Goal: Task Accomplishment & Management: Manage account settings

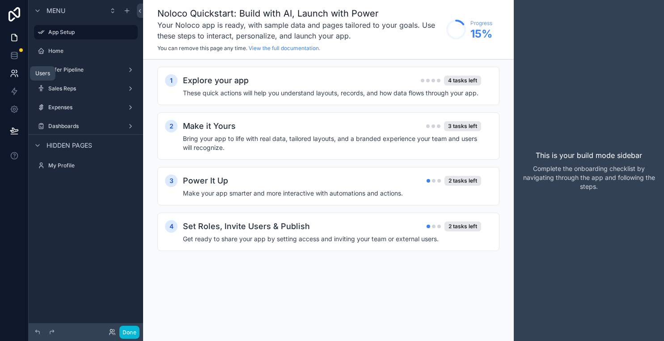
click at [17, 75] on icon at bounding box center [17, 76] width 1 height 2
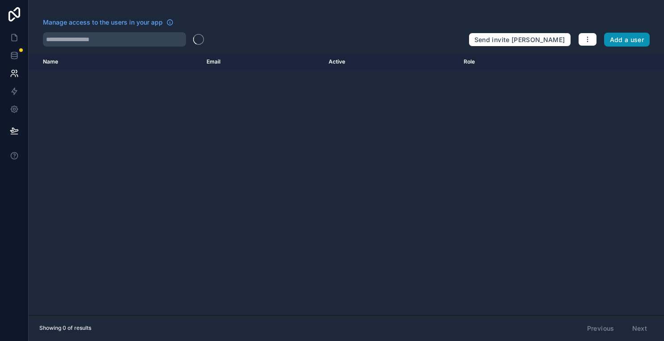
click at [627, 37] on button "Add a user" at bounding box center [627, 40] width 46 height 14
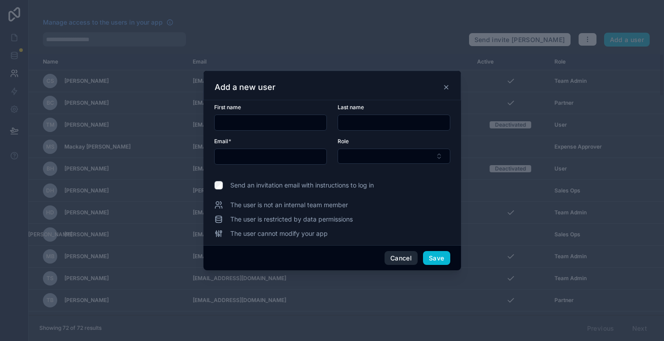
click at [404, 257] on button "Cancel" at bounding box center [400, 258] width 33 height 14
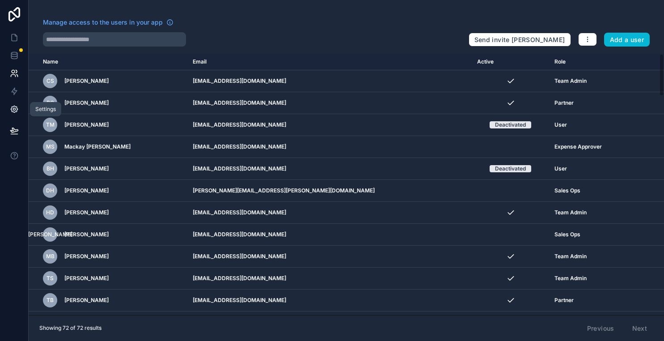
click at [17, 104] on link at bounding box center [14, 109] width 28 height 18
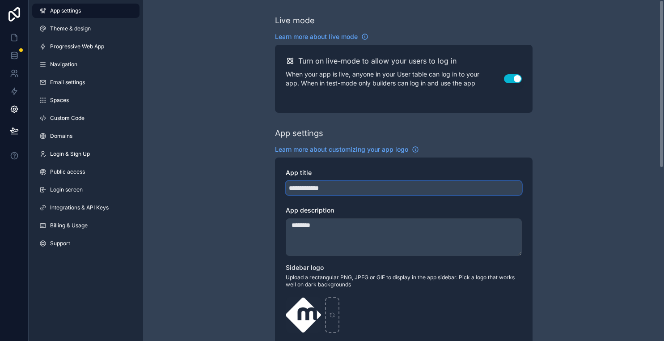
click at [337, 187] on input "**********" at bounding box center [404, 188] width 236 height 14
drag, startPoint x: 349, startPoint y: 188, endPoint x: 239, endPoint y: 185, distance: 109.5
click at [239, 185] on div "**********" at bounding box center [403, 346] width 521 height 692
type input "**********"
click at [243, 189] on div "**********" at bounding box center [403, 346] width 521 height 692
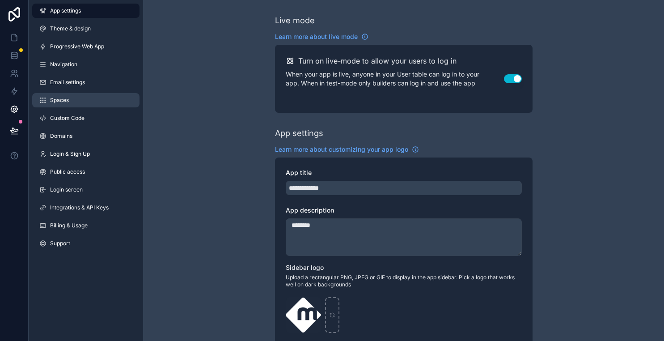
click at [84, 101] on link "Spaces" at bounding box center [85, 100] width 107 height 14
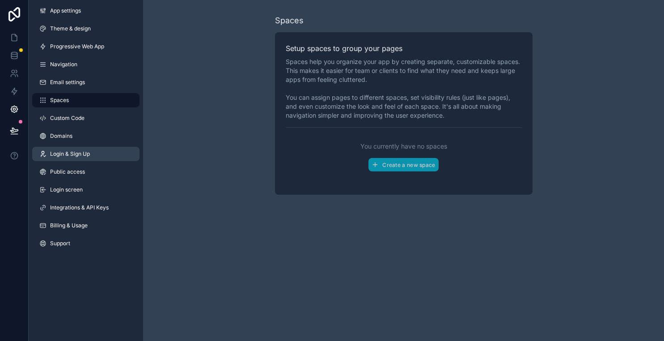
click at [77, 151] on span "Login & Sign Up" at bounding box center [70, 153] width 40 height 7
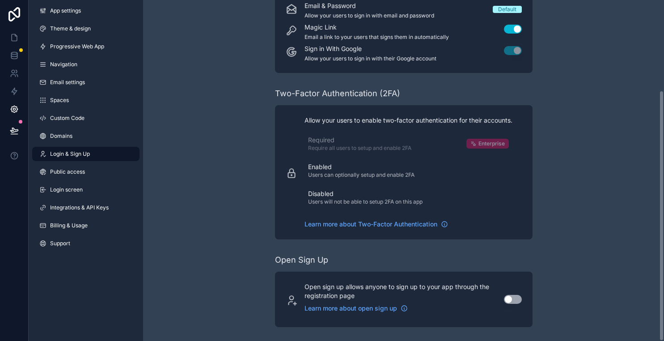
scroll to position [122, 0]
click at [69, 180] on div "App settings Theme & design Progressive Web App Navigation Email settings Space…" at bounding box center [86, 128] width 114 height 257
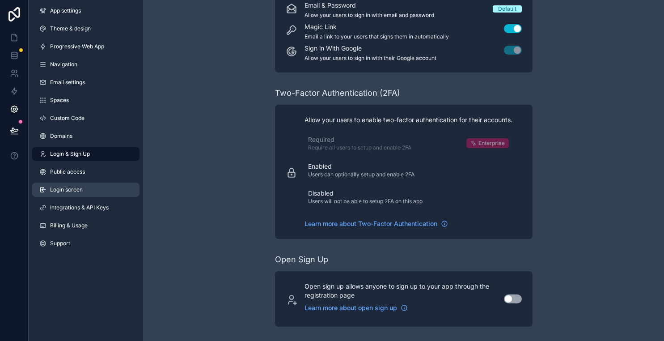
click at [69, 186] on span "Login screen" at bounding box center [66, 189] width 33 height 7
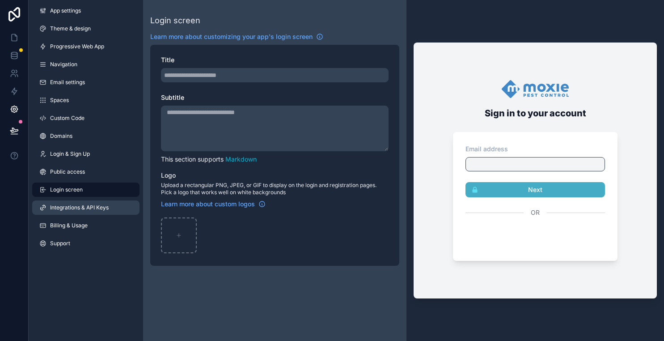
click at [71, 205] on span "Integrations & API Keys" at bounding box center [79, 207] width 59 height 7
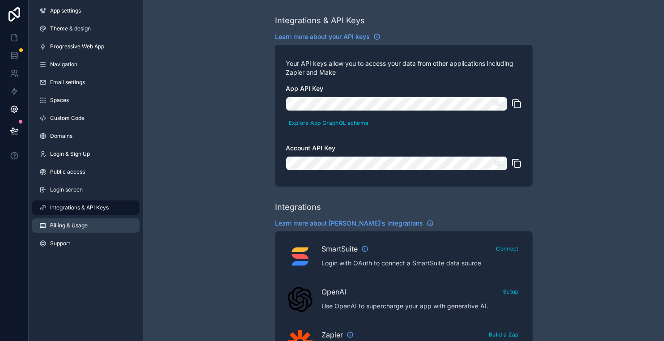
click at [71, 225] on span "Billing & Usage" at bounding box center [69, 225] width 38 height 7
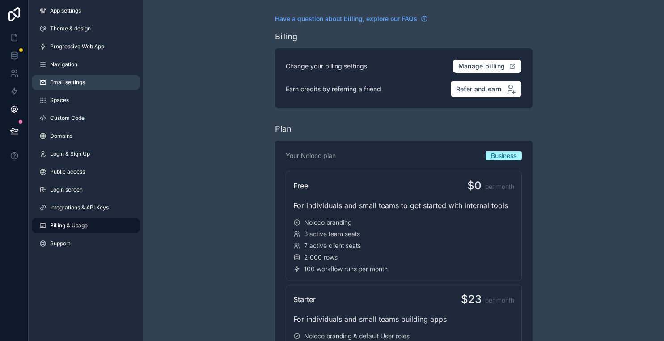
click at [84, 81] on span "Email settings" at bounding box center [67, 82] width 35 height 7
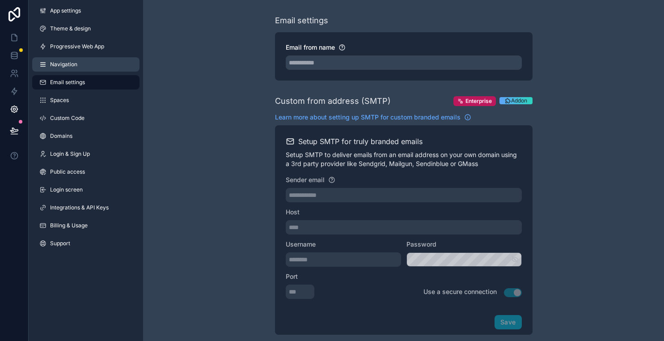
click at [73, 61] on span "Navigation" at bounding box center [63, 64] width 27 height 7
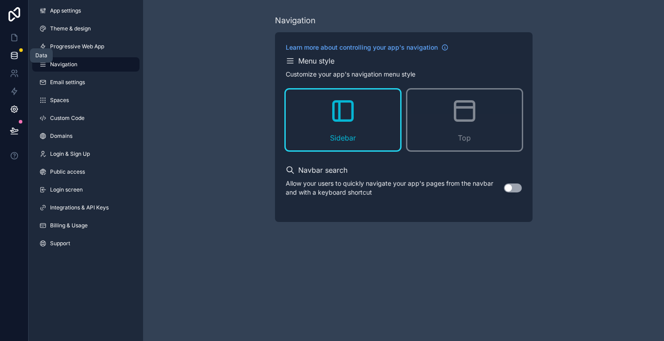
click at [15, 49] on link at bounding box center [14, 55] width 28 height 18
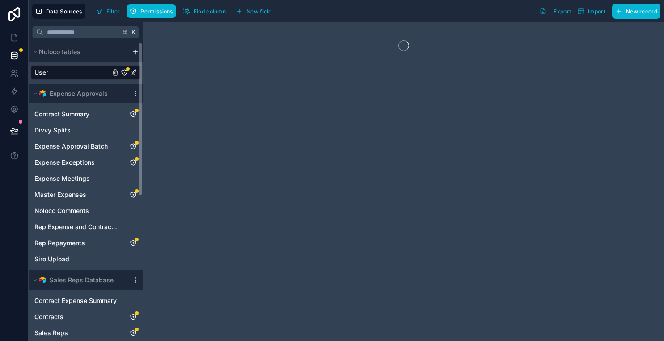
click at [69, 75] on div "User" at bounding box center [85, 72] width 110 height 14
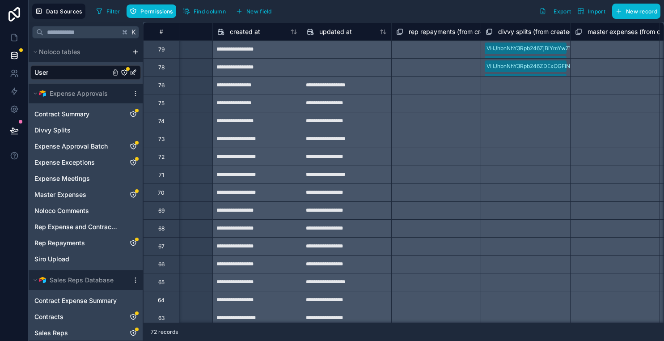
scroll to position [0, 964]
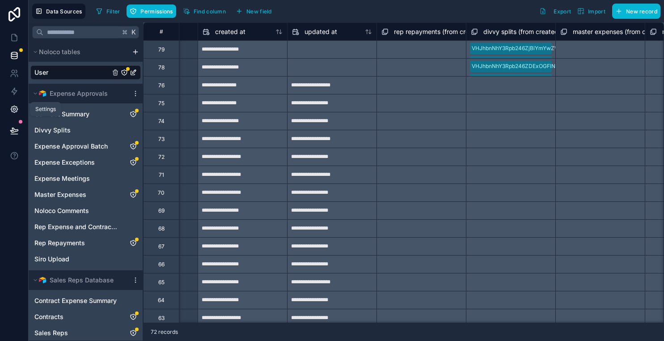
click at [13, 110] on icon at bounding box center [14, 109] width 9 height 9
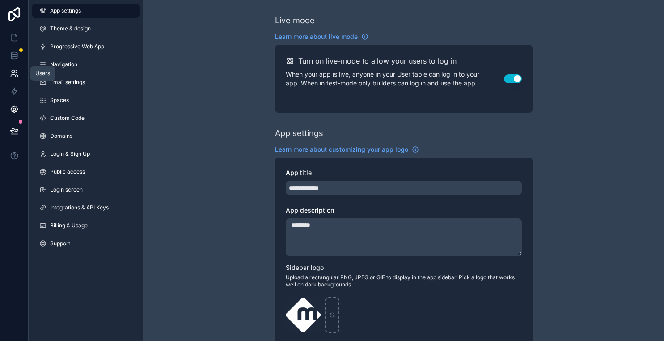
click at [17, 72] on icon at bounding box center [14, 73] width 9 height 9
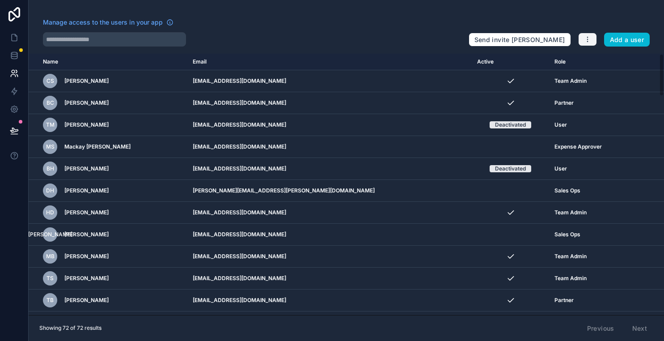
click at [590, 41] on icon "button" at bounding box center [587, 39] width 7 height 7
click at [592, 62] on link "Manage roles" at bounding box center [608, 61] width 63 height 14
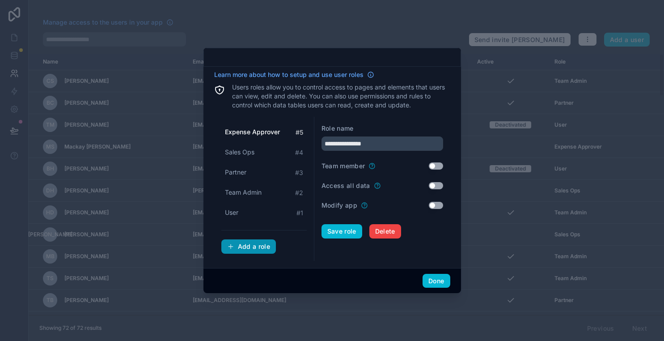
click at [256, 243] on div "Add a role" at bounding box center [248, 246] width 43 height 8
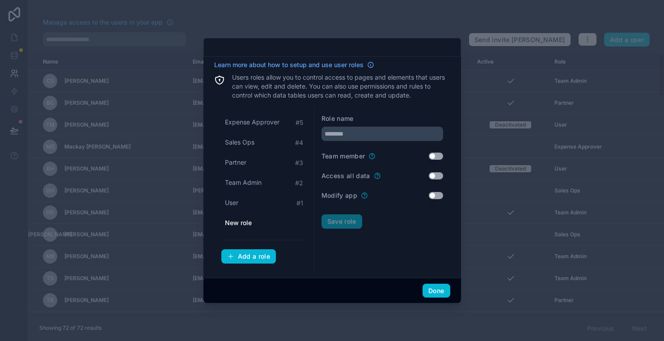
click at [286, 219] on div "New role" at bounding box center [263, 223] width 85 height 16
click at [267, 220] on div "New role" at bounding box center [263, 223] width 85 height 16
click at [272, 257] on button "Add a role" at bounding box center [248, 256] width 55 height 14
click at [337, 63] on span "Learn more about how to setup and use user roles" at bounding box center [288, 64] width 149 height 9
click at [294, 225] on div "New role" at bounding box center [263, 223] width 85 height 16
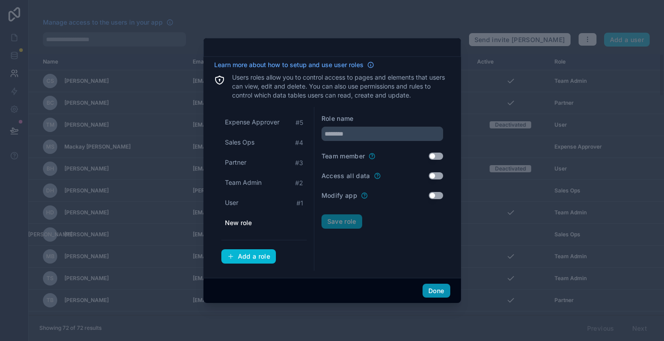
click at [429, 292] on button "Done" at bounding box center [435, 290] width 27 height 14
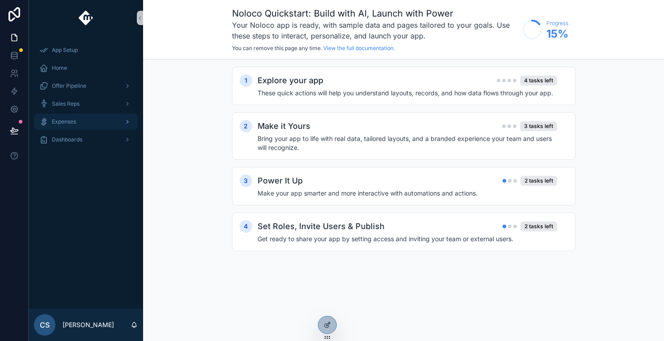
click at [127, 118] on div "scrollable content" at bounding box center [127, 121] width 12 height 14
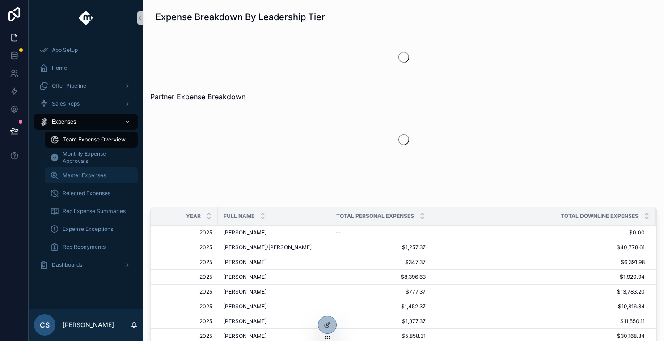
click at [100, 174] on span "Master Expenses" at bounding box center [84, 175] width 43 height 7
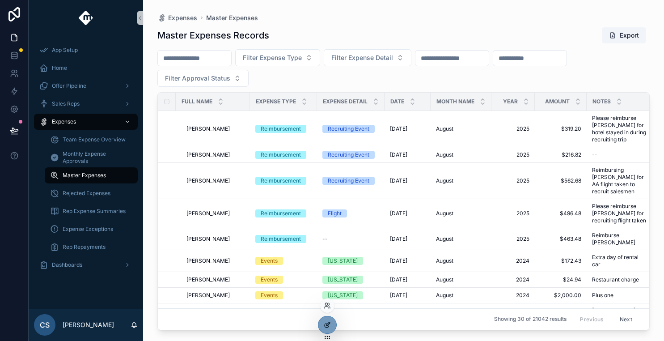
click at [330, 325] on icon at bounding box center [327, 324] width 7 height 7
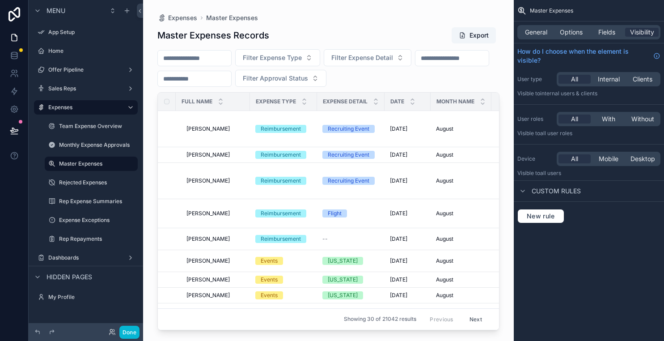
click at [172, 129] on div "scrollable content" at bounding box center [328, 165] width 370 height 330
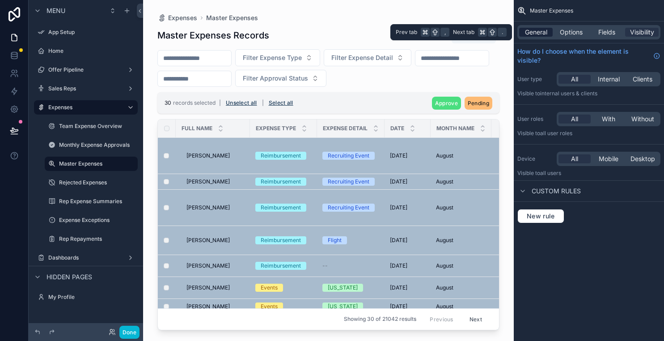
click at [538, 31] on span "General" at bounding box center [536, 32] width 22 height 9
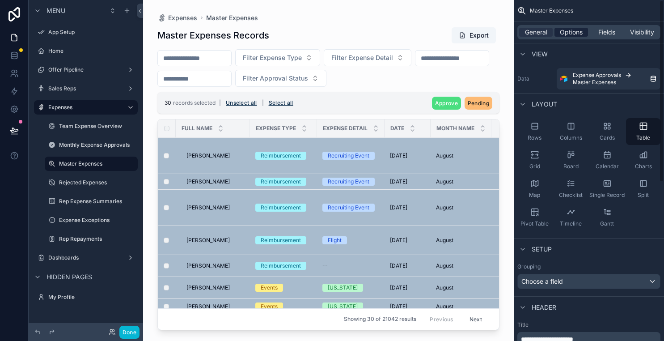
click at [568, 33] on span "Options" at bounding box center [571, 32] width 23 height 9
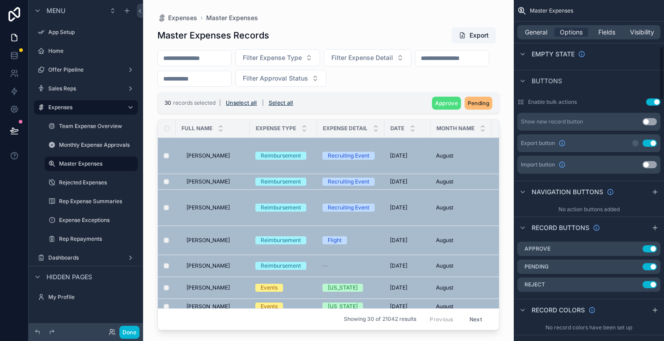
scroll to position [365, 0]
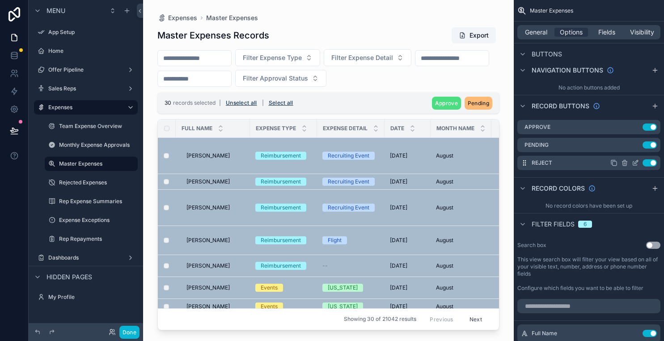
click at [633, 162] on icon "scrollable content" at bounding box center [635, 163] width 4 height 4
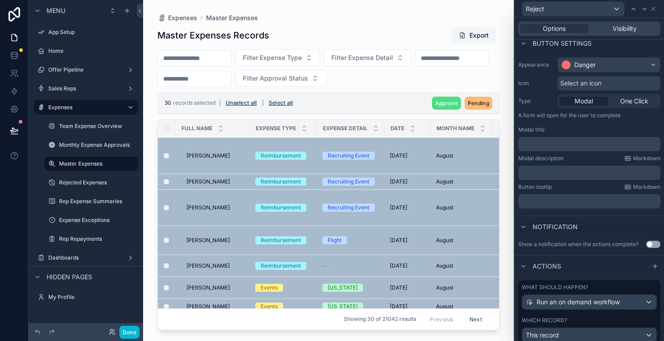
scroll to position [61, 0]
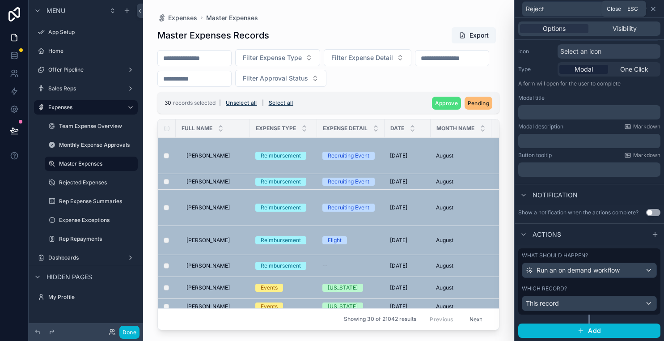
click at [650, 12] on icon at bounding box center [652, 8] width 7 height 7
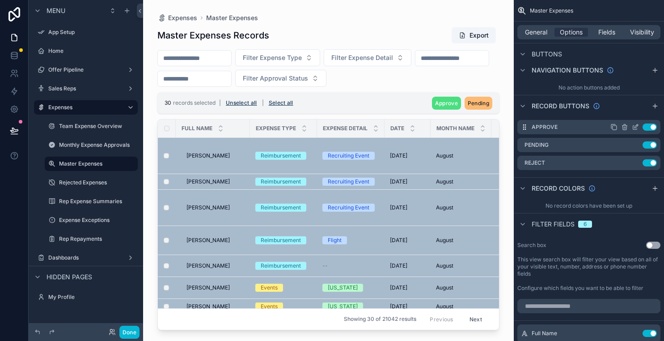
click at [634, 126] on icon "scrollable content" at bounding box center [634, 126] width 7 height 7
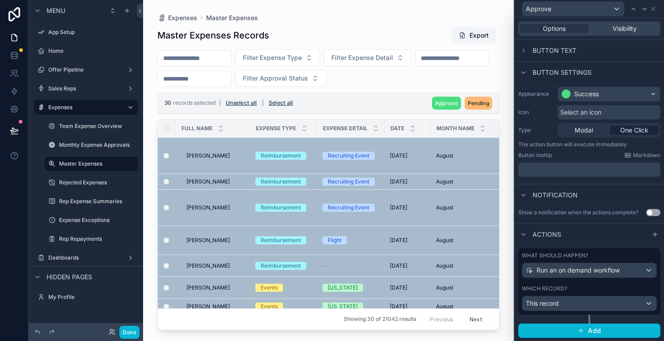
scroll to position [0, 0]
click at [523, 51] on icon at bounding box center [523, 50] width 7 height 7
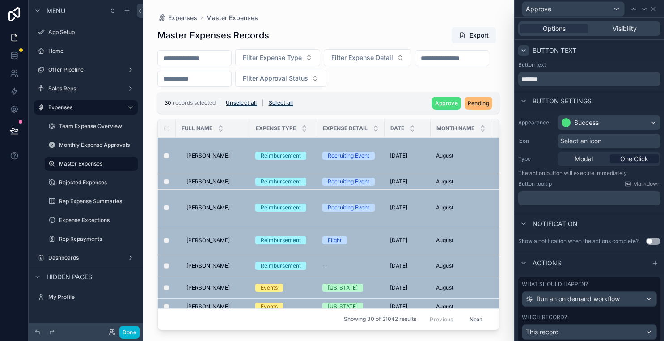
click at [523, 51] on icon at bounding box center [524, 51] width 4 height 2
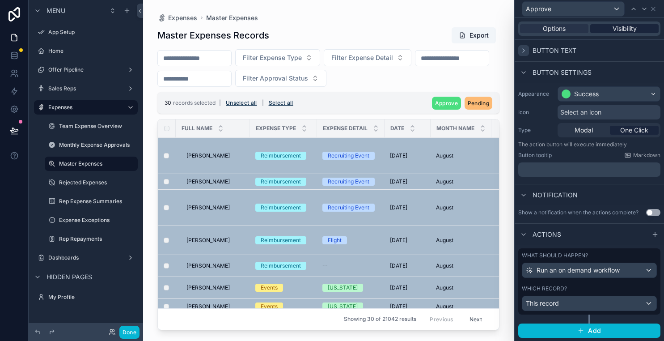
click at [611, 33] on div "Visibility" at bounding box center [624, 28] width 68 height 9
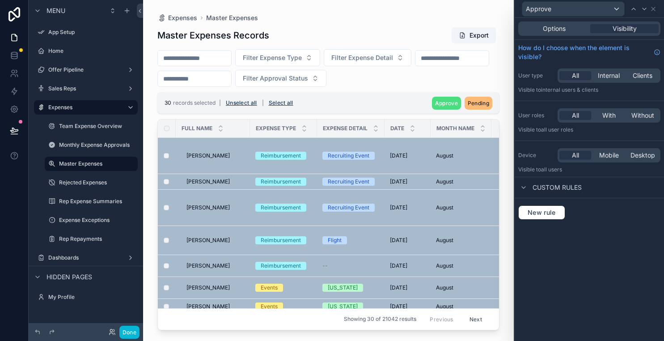
click at [538, 186] on span "Custom rules" at bounding box center [556, 187] width 49 height 9
click at [653, 7] on icon at bounding box center [652, 8] width 7 height 7
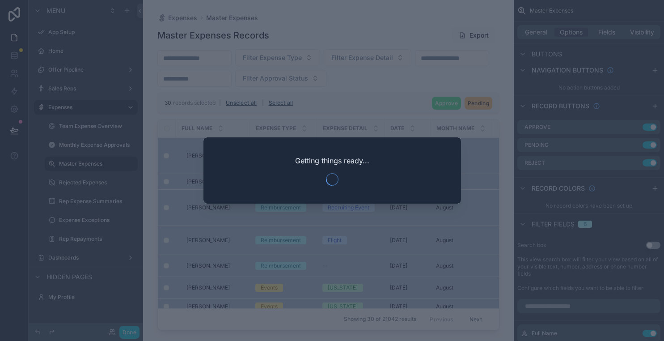
click at [459, 84] on div at bounding box center [332, 170] width 664 height 341
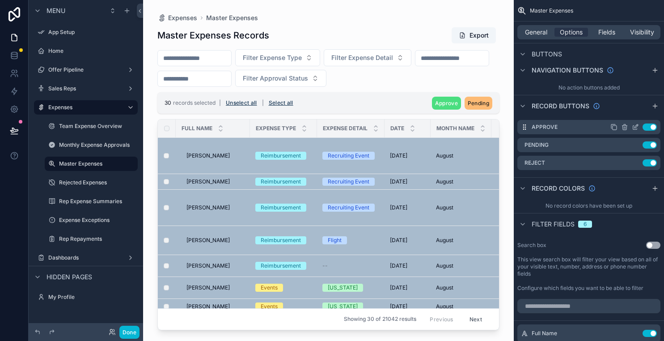
click at [634, 129] on icon "scrollable content" at bounding box center [634, 126] width 7 height 7
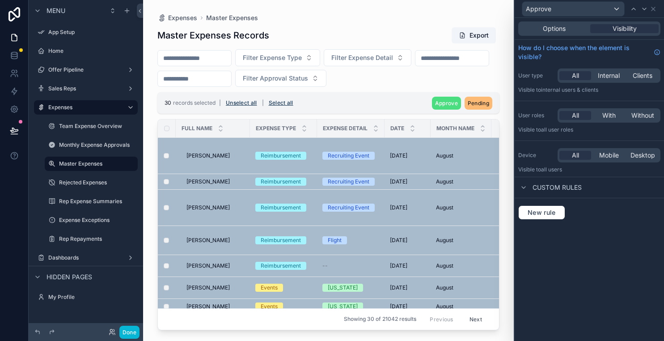
click at [553, 24] on div "Options Visibility" at bounding box center [589, 28] width 142 height 14
click at [551, 29] on span "Options" at bounding box center [554, 28] width 23 height 9
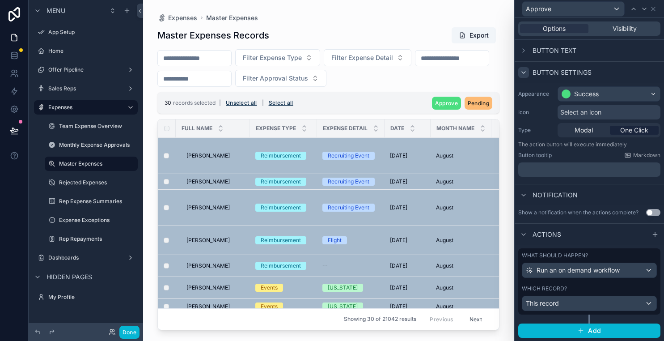
click at [524, 70] on icon at bounding box center [523, 72] width 7 height 7
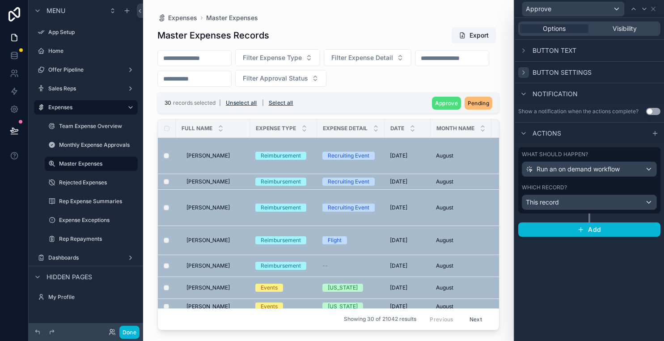
click at [524, 70] on icon at bounding box center [523, 72] width 7 height 7
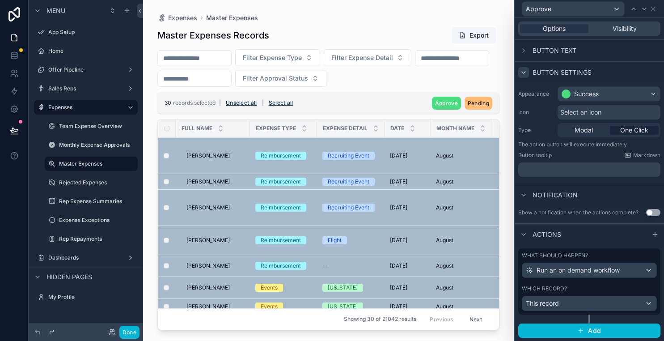
click at [524, 69] on icon at bounding box center [523, 72] width 7 height 7
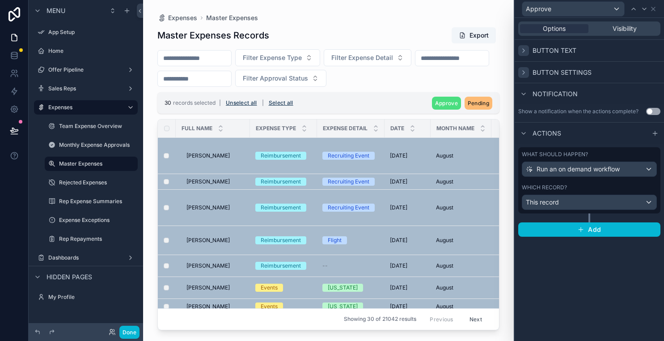
click at [523, 55] on div at bounding box center [523, 50] width 11 height 11
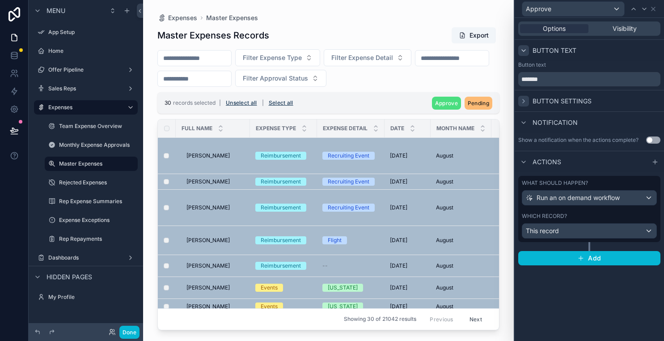
click at [523, 55] on div at bounding box center [523, 50] width 11 height 11
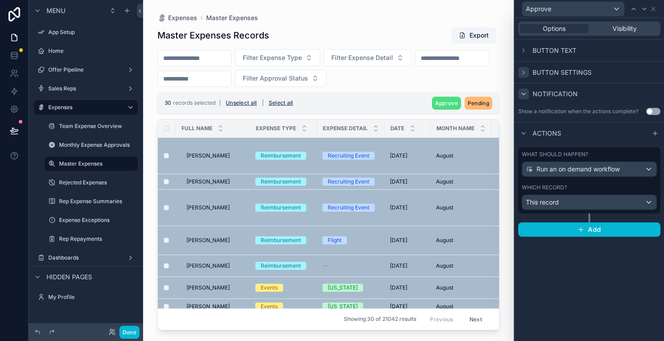
click at [522, 96] on icon at bounding box center [523, 93] width 7 height 7
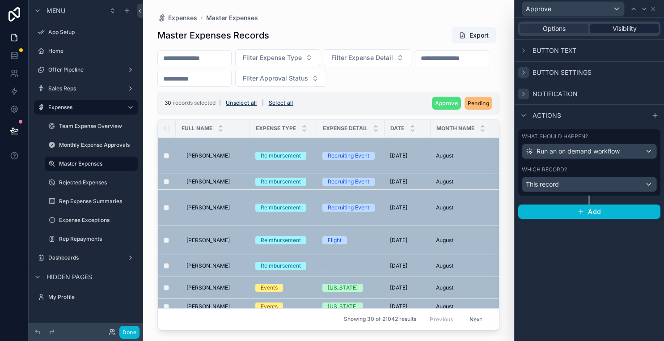
click at [627, 27] on span "Visibility" at bounding box center [624, 28] width 24 height 9
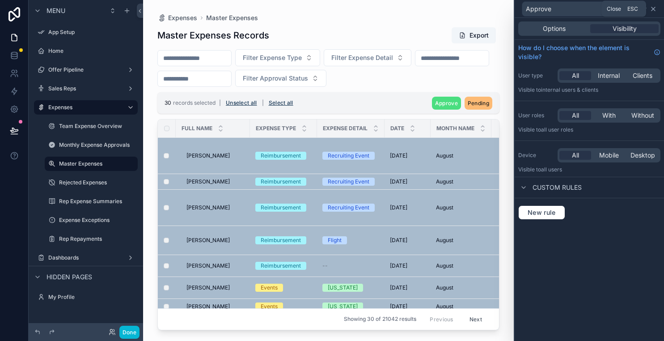
click at [655, 10] on icon at bounding box center [652, 8] width 7 height 7
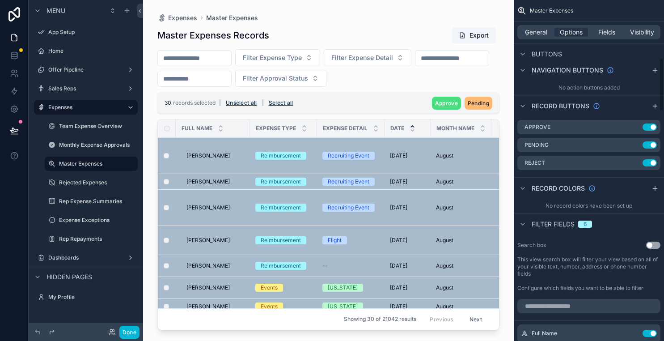
click at [409, 126] on icon "scrollable content" at bounding box center [412, 126] width 6 height 6
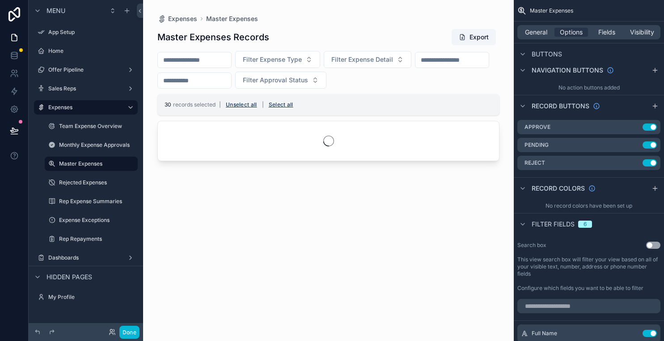
click at [411, 100] on div "30 records selected | Unselect all | Select all" at bounding box center [328, 104] width 342 height 21
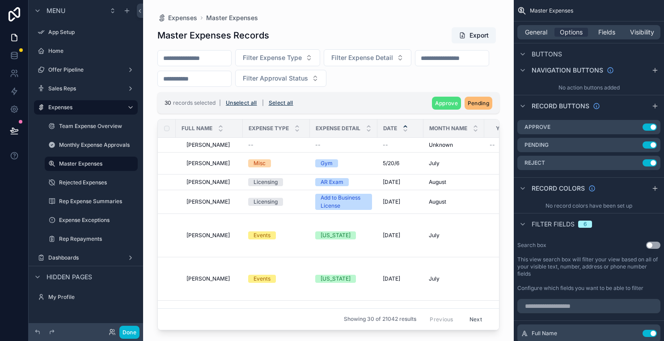
click at [398, 98] on div "30 records selected | Unselect all | Select all Approve Pending" at bounding box center [328, 102] width 342 height 21
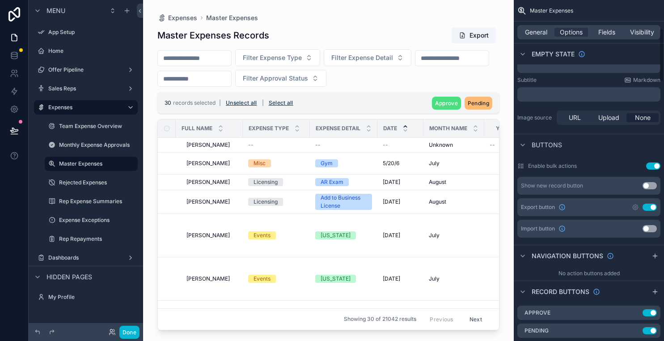
scroll to position [175, 0]
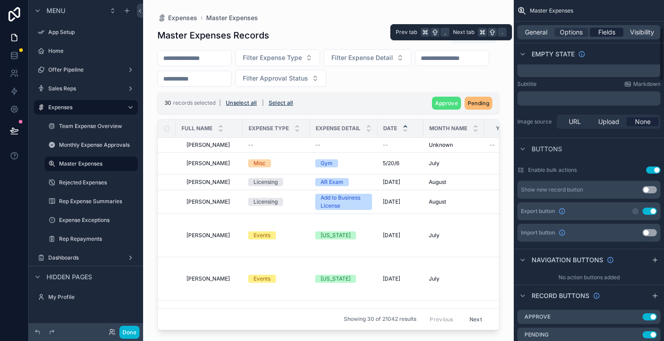
click at [603, 31] on span "Fields" at bounding box center [606, 32] width 17 height 9
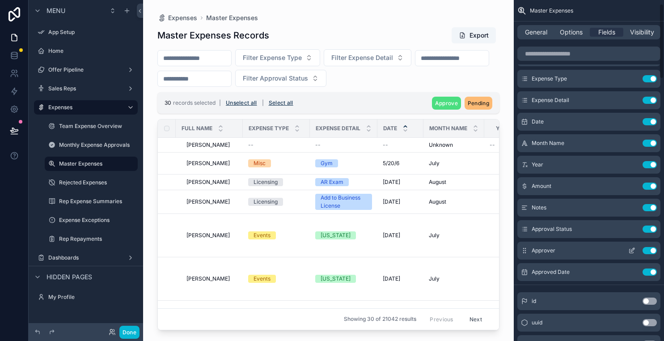
scroll to position [0, 0]
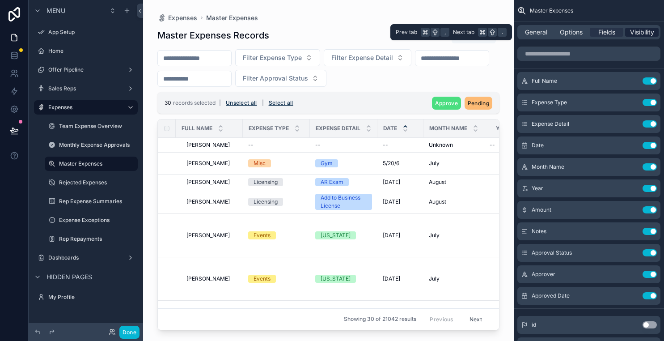
click at [649, 30] on span "Visibility" at bounding box center [642, 32] width 24 height 9
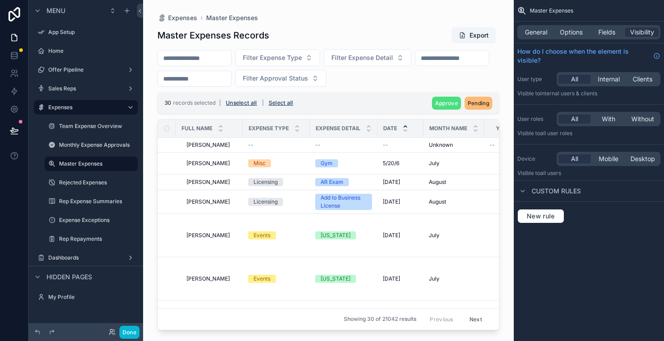
click at [383, 109] on div "30 records selected | Unselect all | Select all Approve Pending" at bounding box center [328, 102] width 342 height 21
click at [411, 65] on div "Filter Expense Detail" at bounding box center [368, 57] width 88 height 17
click at [436, 63] on div "Filter Expense Type Filter Expense Detail Filter Approval Status" at bounding box center [328, 68] width 342 height 38
click at [394, 133] on div "Date" at bounding box center [400, 128] width 45 height 17
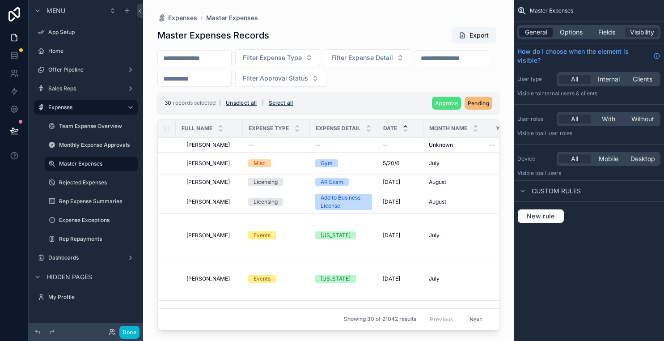
click at [540, 32] on span "General" at bounding box center [536, 32] width 22 height 9
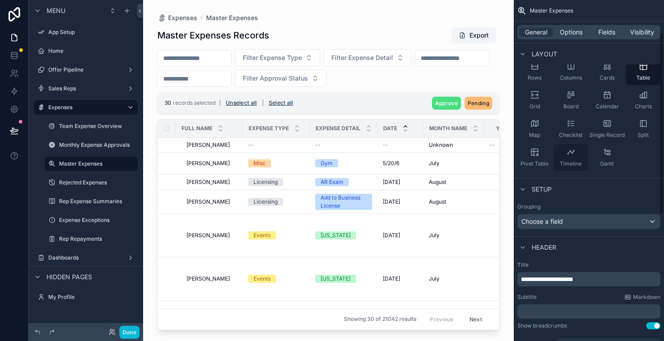
scroll to position [297, 0]
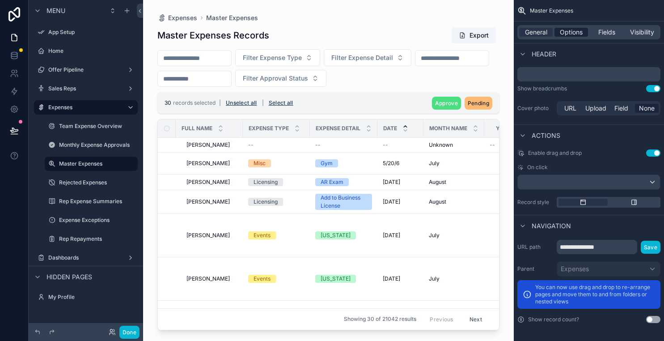
click at [568, 34] on span "Options" at bounding box center [571, 32] width 23 height 9
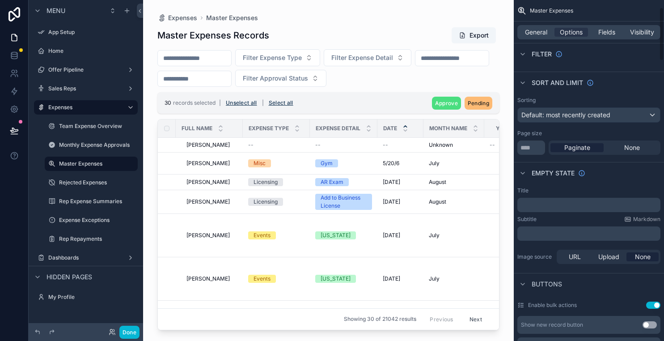
scroll to position [0, 0]
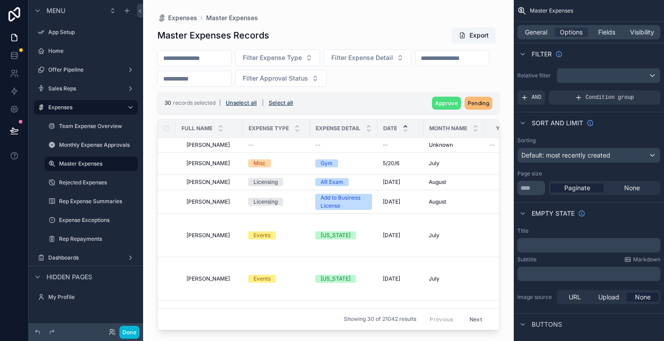
click at [410, 102] on div "30 records selected | Unselect all | Select all Approve Pending" at bounding box center [328, 102] width 342 height 21
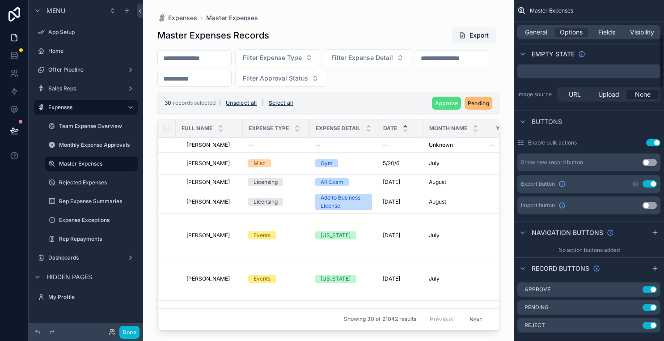
scroll to position [228, 0]
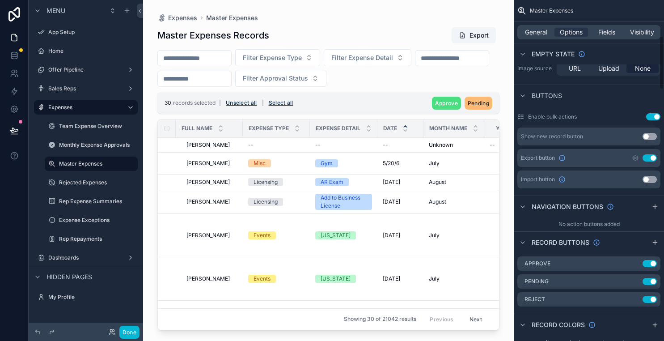
click at [650, 116] on button "Use setting" at bounding box center [653, 116] width 14 height 7
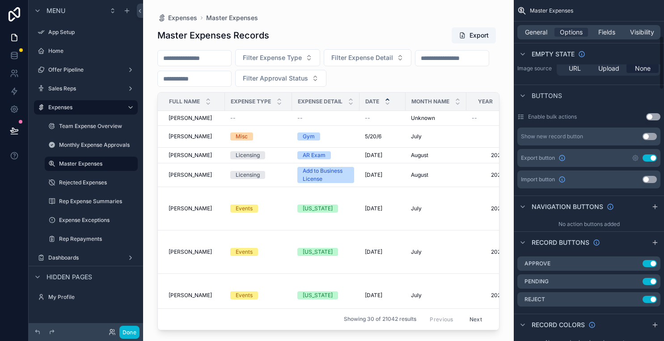
click at [650, 116] on button "Use setting" at bounding box center [653, 116] width 14 height 7
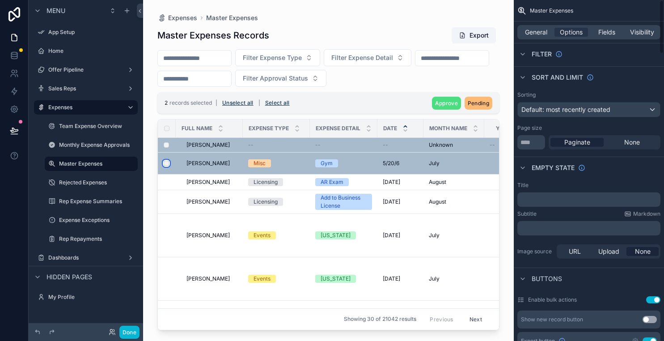
scroll to position [0, 0]
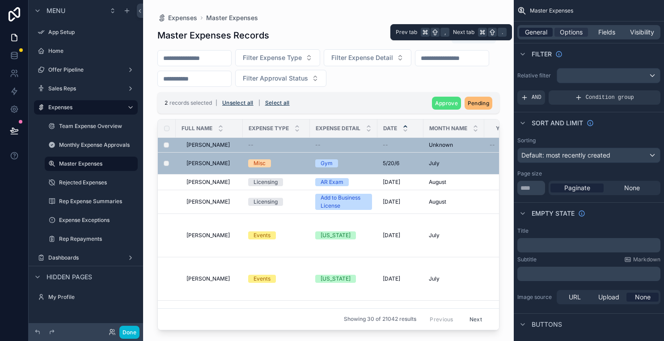
click at [533, 36] on span "General" at bounding box center [536, 32] width 22 height 9
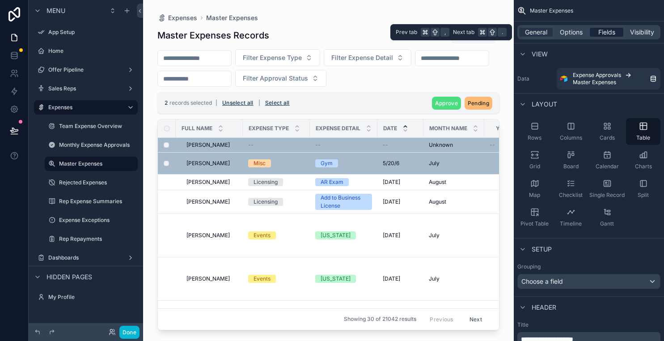
click at [613, 34] on span "Fields" at bounding box center [606, 32] width 17 height 9
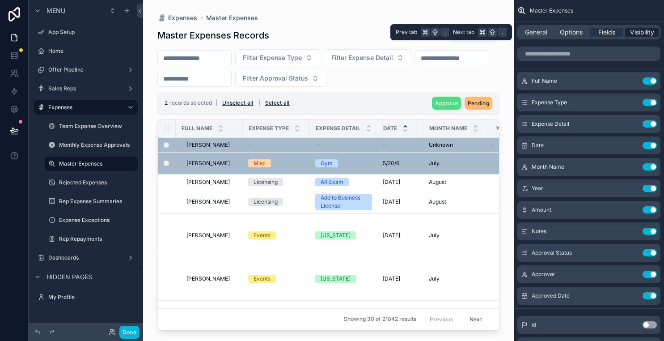
click at [646, 32] on span "Visibility" at bounding box center [642, 32] width 24 height 9
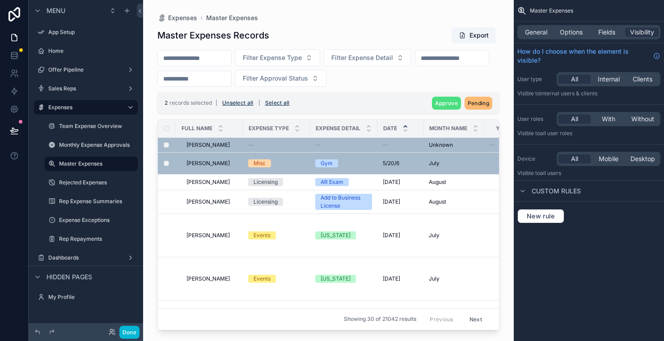
click at [387, 126] on span "Date" at bounding box center [390, 128] width 14 height 7
click at [519, 199] on div "Custom rules" at bounding box center [588, 190] width 150 height 21
click at [519, 197] on div "Custom rules" at bounding box center [588, 190] width 150 height 21
click at [524, 194] on div "scrollable content" at bounding box center [522, 190] width 11 height 11
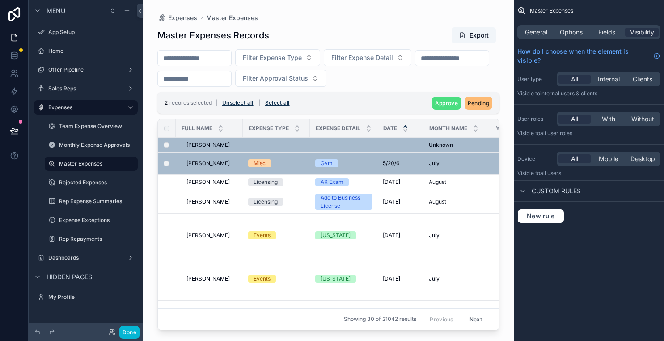
click at [471, 83] on div "Filter Expense Type Filter Expense Detail Filter Approval Status" at bounding box center [328, 68] width 342 height 38
click at [535, 32] on span "General" at bounding box center [536, 32] width 22 height 9
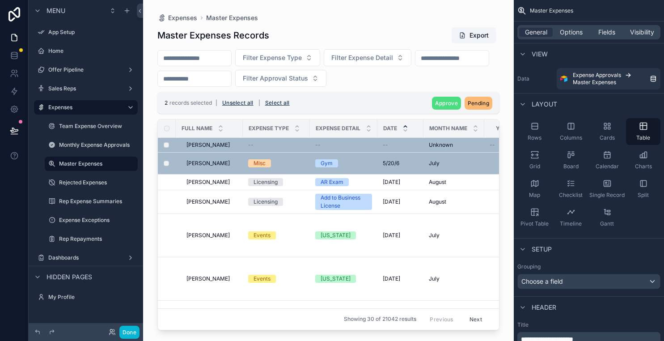
click at [564, 38] on div "General Options Fields Visibility" at bounding box center [588, 32] width 143 height 14
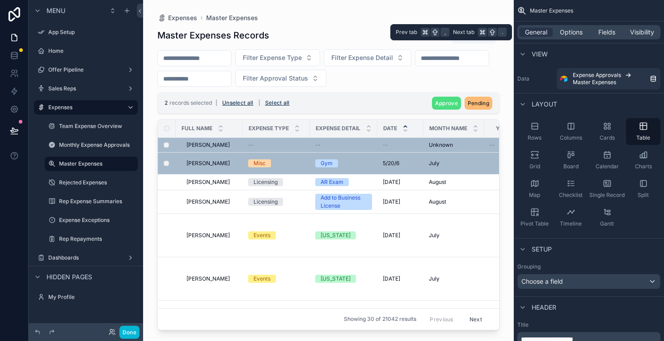
click at [569, 38] on div "General Options Fields Visibility" at bounding box center [588, 32] width 143 height 14
click at [578, 25] on div "General Options Fields Visibility" at bounding box center [588, 32] width 143 height 14
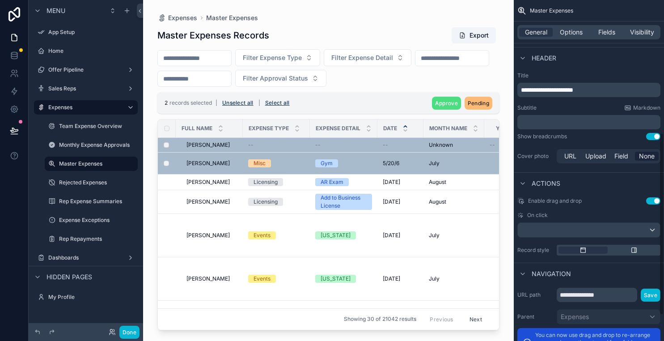
scroll to position [240, 0]
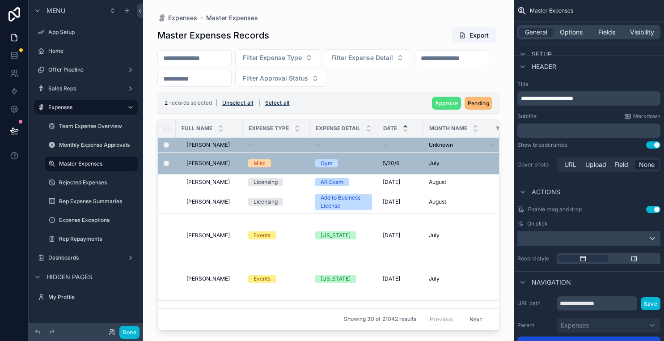
click at [637, 239] on div "scrollable content" at bounding box center [589, 238] width 142 height 14
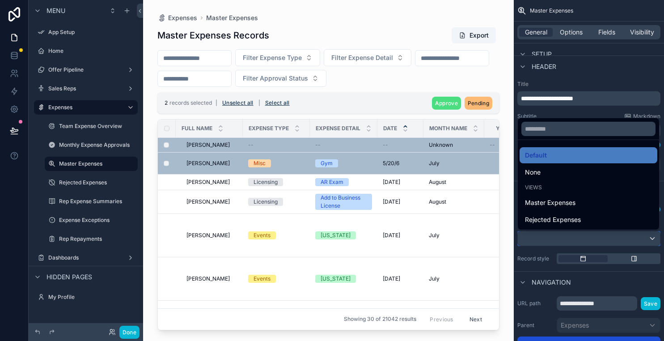
scroll to position [297, 0]
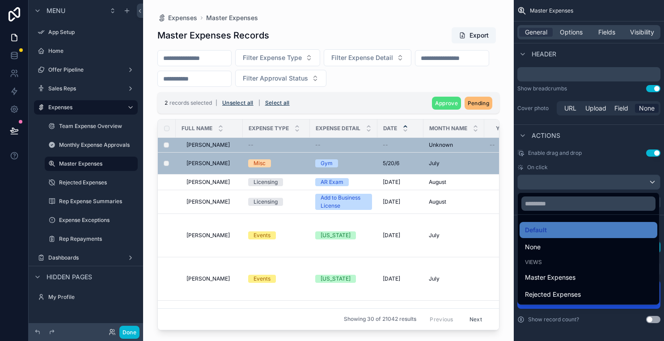
click at [605, 160] on div "scrollable content" at bounding box center [332, 170] width 664 height 341
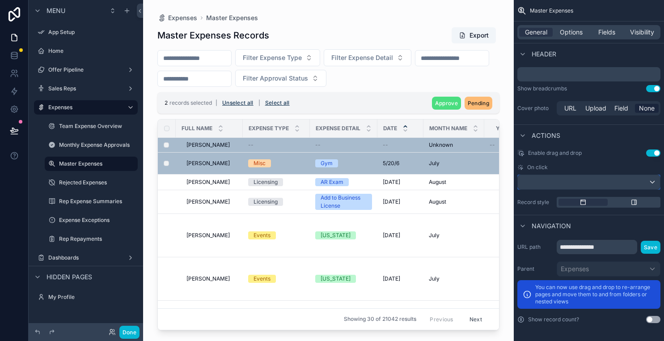
click at [640, 176] on div "scrollable content" at bounding box center [589, 182] width 142 height 14
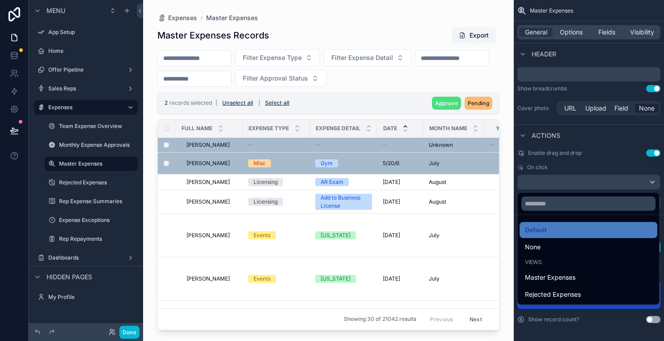
click at [602, 160] on div "scrollable content" at bounding box center [332, 170] width 664 height 341
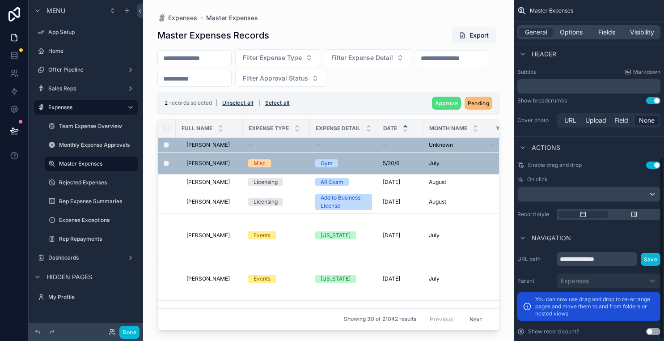
scroll to position [287, 0]
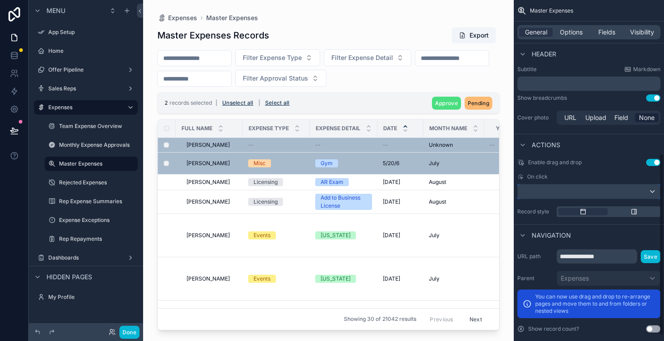
click at [618, 197] on div "scrollable content" at bounding box center [589, 191] width 142 height 14
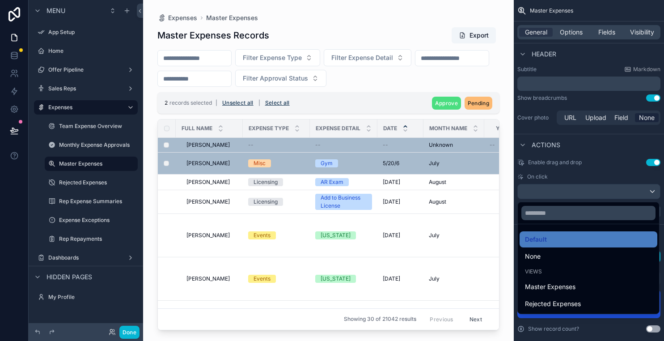
click at [623, 166] on div "scrollable content" at bounding box center [332, 170] width 664 height 341
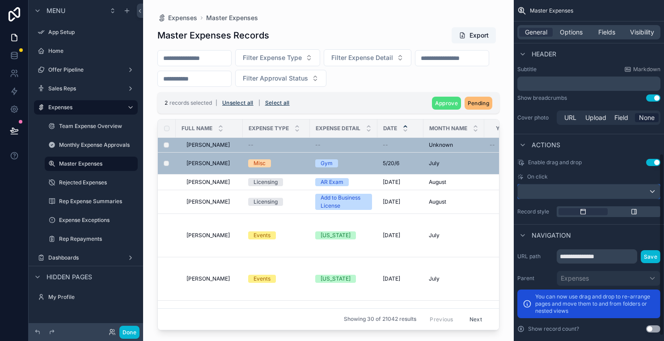
click at [622, 194] on div "scrollable content" at bounding box center [589, 191] width 142 height 14
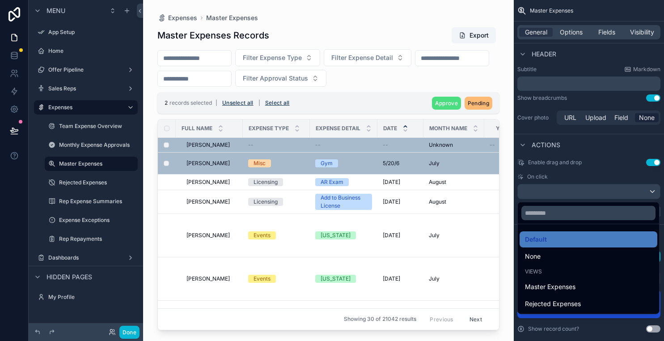
click at [580, 277] on div "Views" at bounding box center [588, 271] width 138 height 13
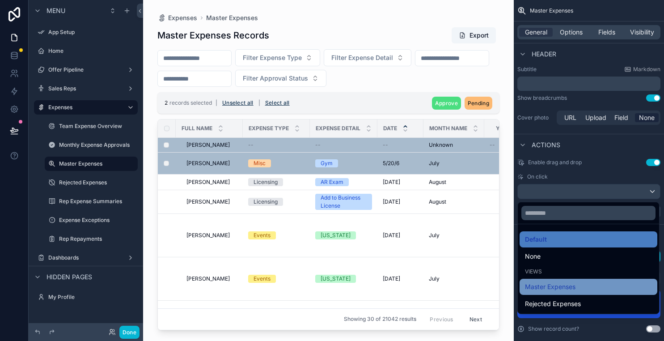
click at [580, 285] on div "Master Expenses" at bounding box center [588, 286] width 127 height 11
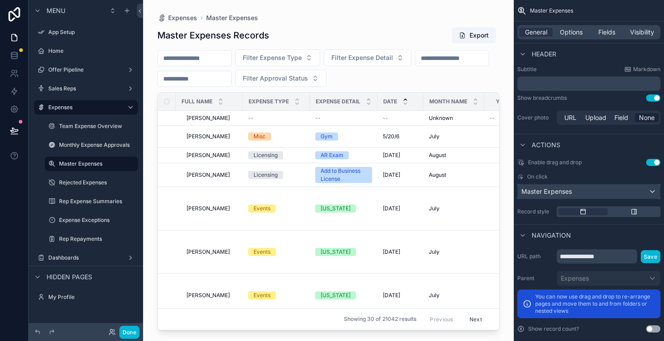
click at [587, 192] on div "Master Expenses" at bounding box center [589, 191] width 142 height 14
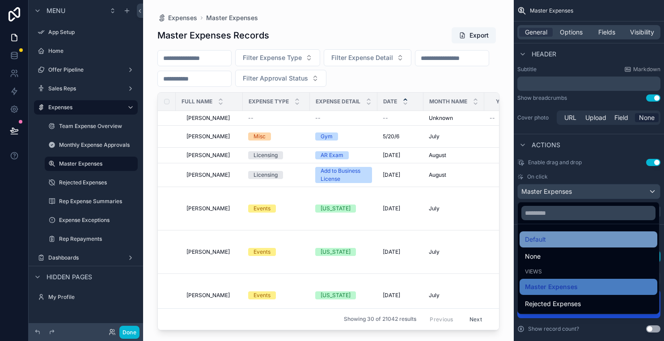
click at [574, 237] on div "Default" at bounding box center [588, 239] width 127 height 11
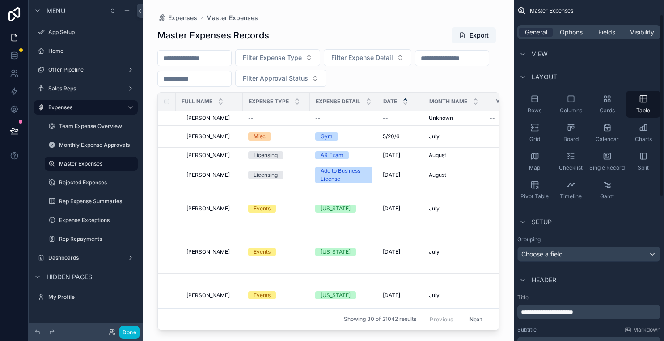
scroll to position [0, 0]
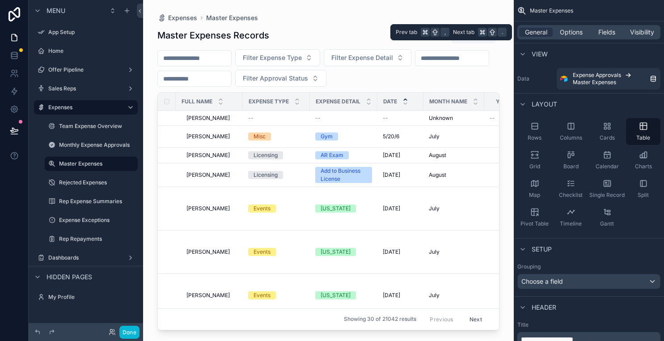
click at [566, 25] on div "General Options Fields Visibility" at bounding box center [588, 32] width 143 height 14
click at [568, 39] on div "General Options Fields Visibility" at bounding box center [588, 32] width 143 height 14
click at [578, 28] on span "Options" at bounding box center [571, 32] width 23 height 9
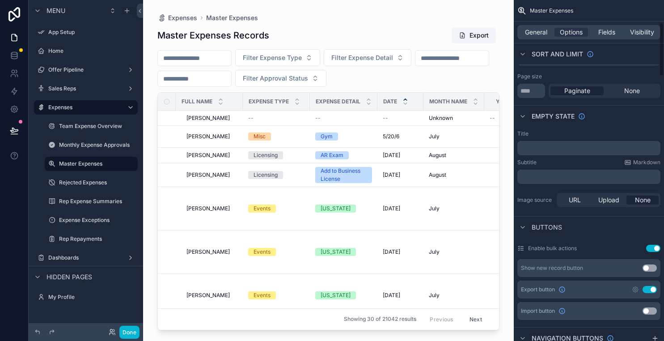
scroll to position [179, 0]
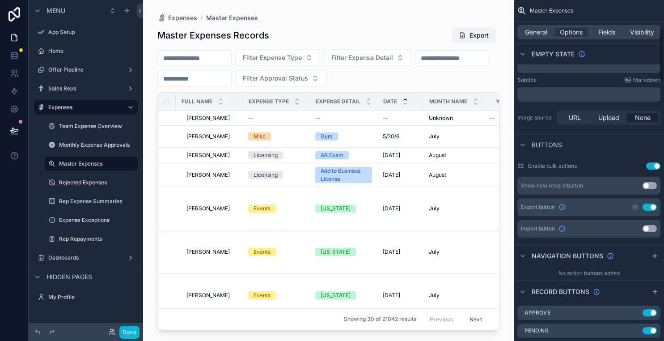
click at [565, 163] on label "Enable bulk actions" at bounding box center [552, 165] width 49 height 7
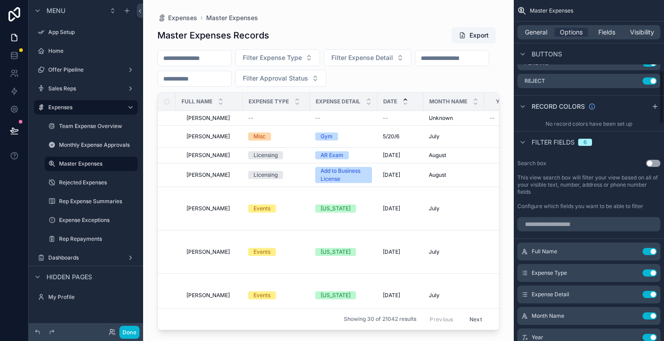
scroll to position [446, 0]
click at [606, 28] on span "Fields" at bounding box center [606, 32] width 17 height 9
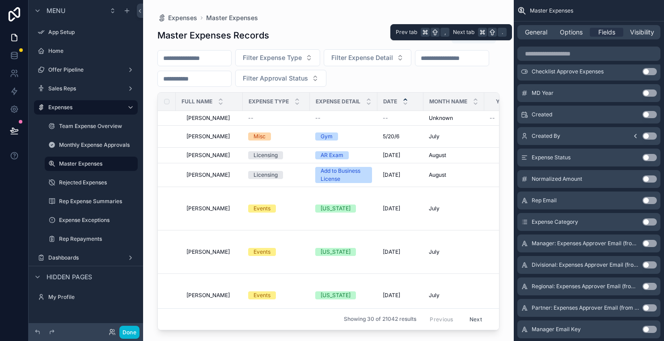
click at [559, 25] on div "General Options Fields Visibility" at bounding box center [588, 31] width 150 height 21
click at [565, 29] on span "Options" at bounding box center [571, 32] width 23 height 9
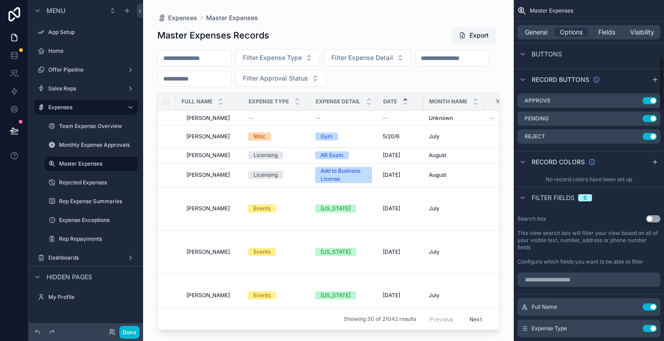
scroll to position [298, 0]
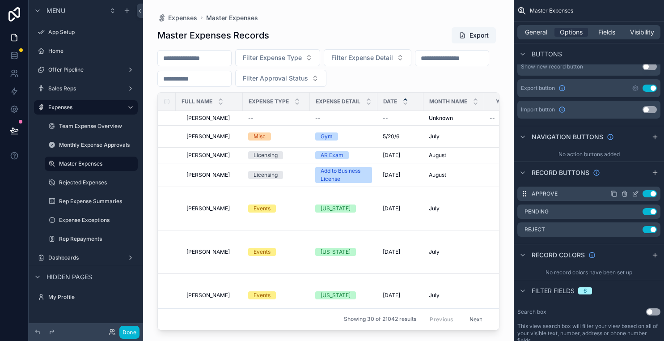
click at [633, 193] on icon "scrollable content" at bounding box center [634, 193] width 7 height 7
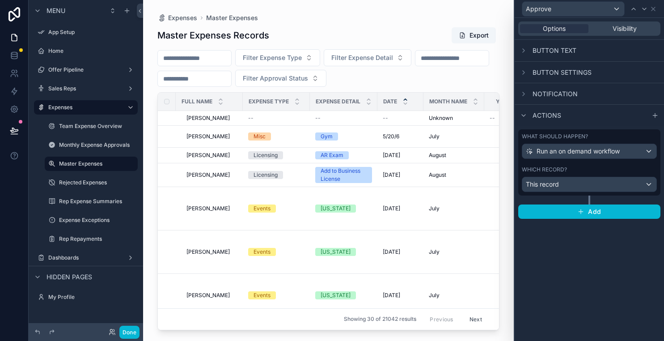
click at [519, 88] on div "Notification" at bounding box center [588, 93] width 149 height 21
click at [522, 90] on icon at bounding box center [523, 93] width 7 height 7
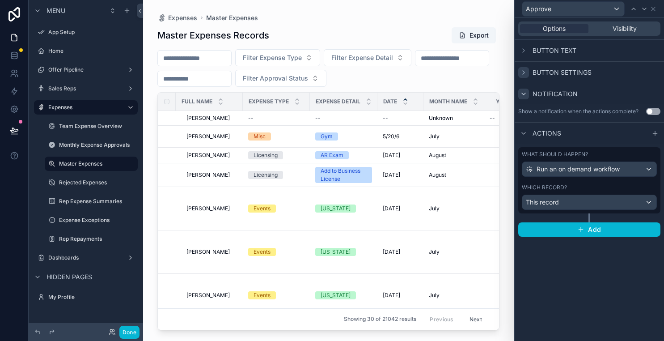
click at [522, 69] on icon at bounding box center [523, 72] width 7 height 7
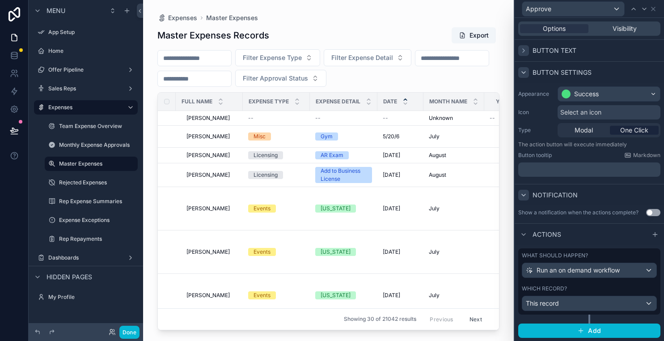
click at [520, 46] on div at bounding box center [523, 50] width 11 height 11
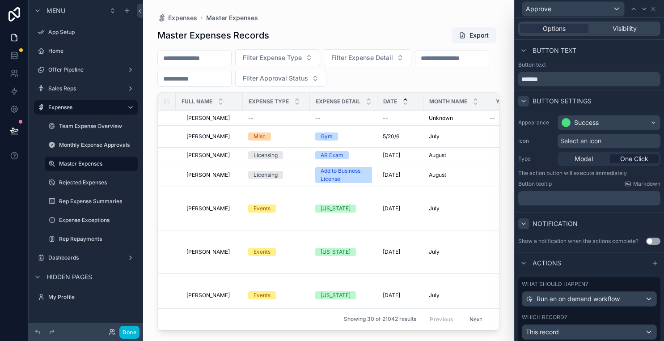
scroll to position [29, 0]
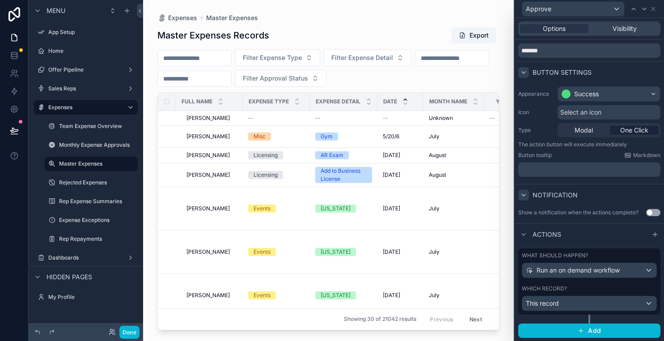
click at [606, 169] on p "﻿" at bounding box center [590, 169] width 137 height 9
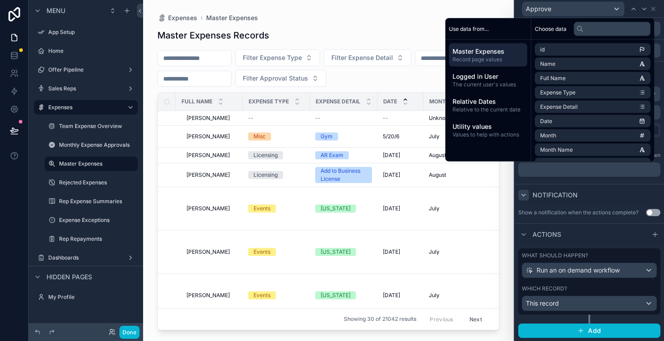
click at [589, 214] on div "Show a notification when the actions complete?" at bounding box center [578, 212] width 120 height 7
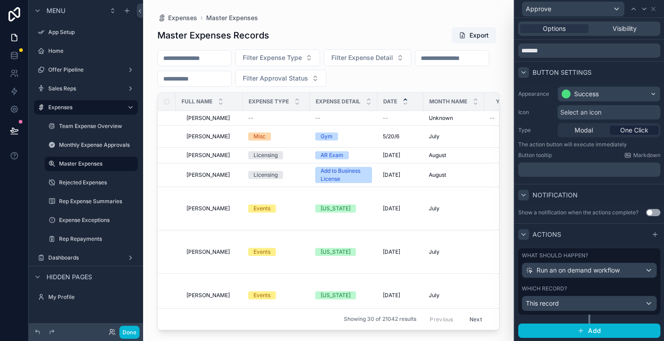
click at [518, 231] on div at bounding box center [523, 234] width 11 height 11
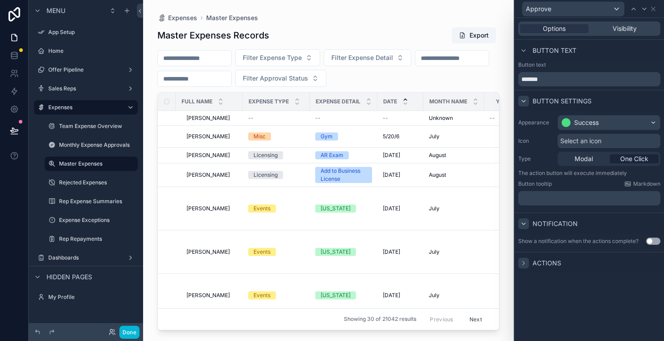
scroll to position [0, 0]
click at [526, 224] on icon at bounding box center [523, 223] width 7 height 7
click at [526, 97] on icon at bounding box center [523, 100] width 7 height 7
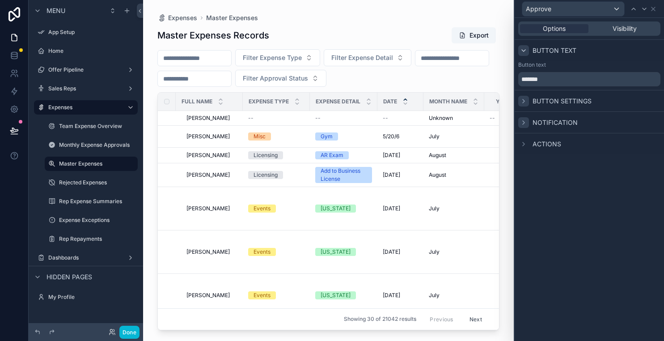
click at [522, 53] on icon at bounding box center [523, 50] width 7 height 7
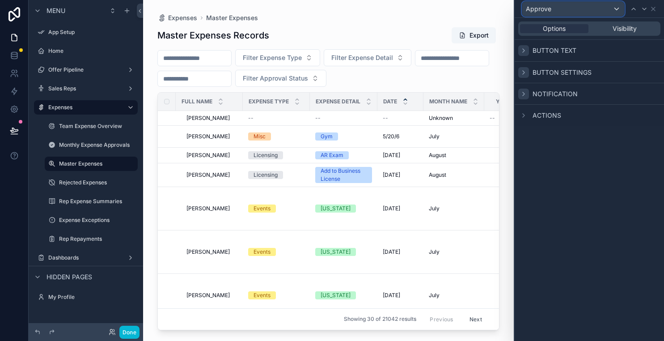
click at [610, 10] on div "Approve" at bounding box center [573, 9] width 102 height 14
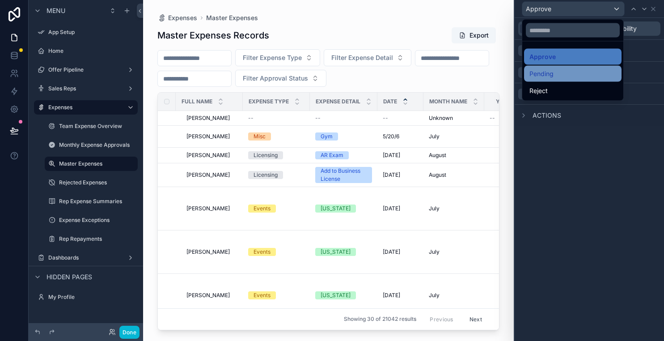
click at [585, 76] on div "Pending" at bounding box center [572, 73] width 87 height 11
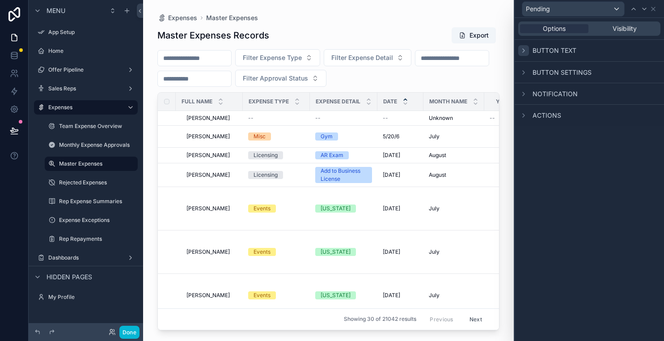
click at [524, 50] on icon at bounding box center [523, 50] width 7 height 7
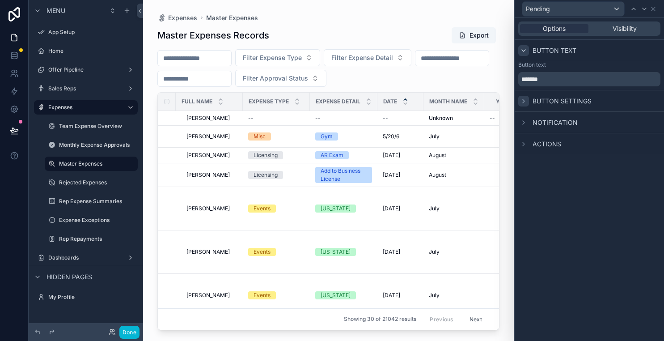
click at [522, 102] on icon at bounding box center [523, 101] width 2 height 4
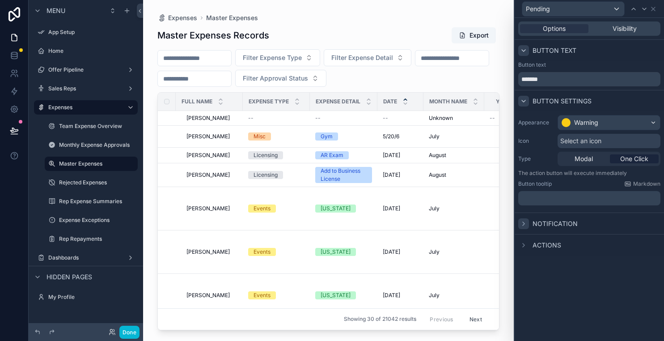
click at [527, 220] on div at bounding box center [523, 223] width 11 height 11
click at [529, 259] on div "Actions" at bounding box center [539, 262] width 43 height 11
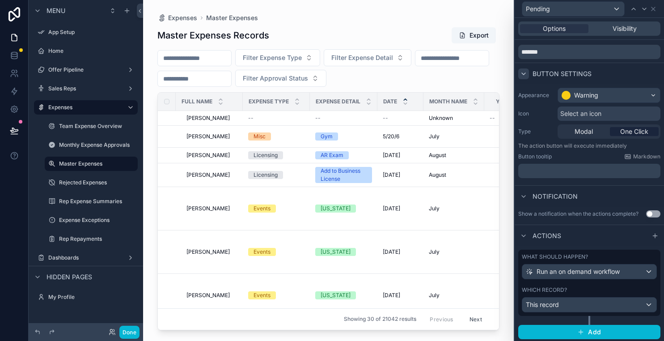
scroll to position [29, 0]
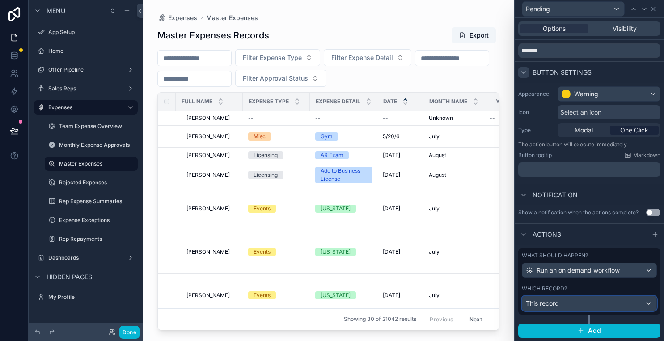
click at [560, 301] on div "This record" at bounding box center [589, 303] width 134 height 14
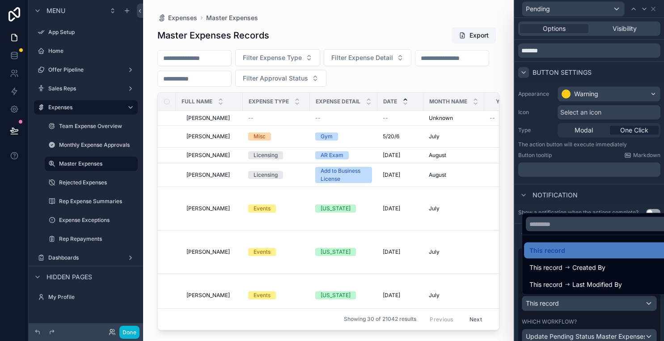
click at [593, 185] on div at bounding box center [588, 170] width 149 height 341
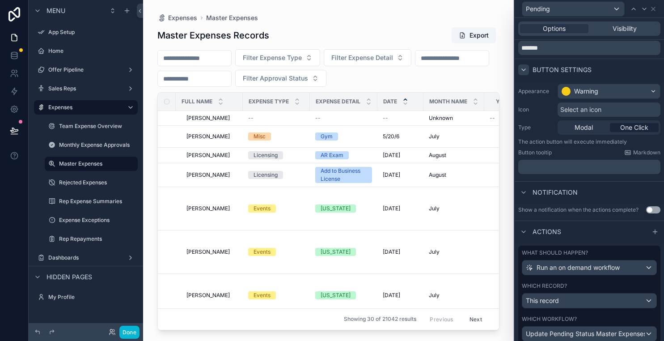
scroll to position [0, 0]
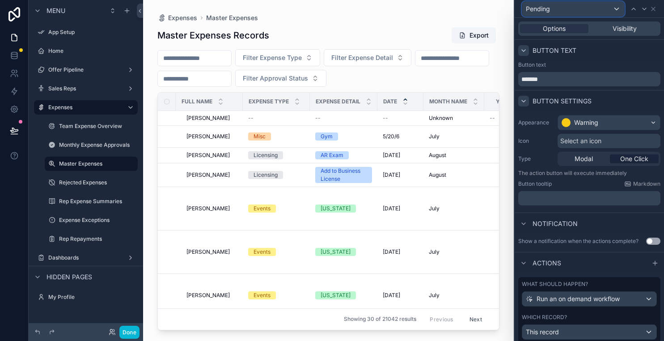
click at [589, 9] on div "Pending" at bounding box center [573, 9] width 102 height 14
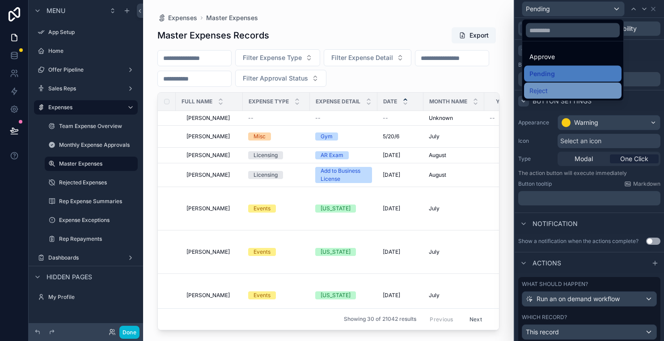
click at [564, 90] on div "Reject" at bounding box center [572, 90] width 87 height 11
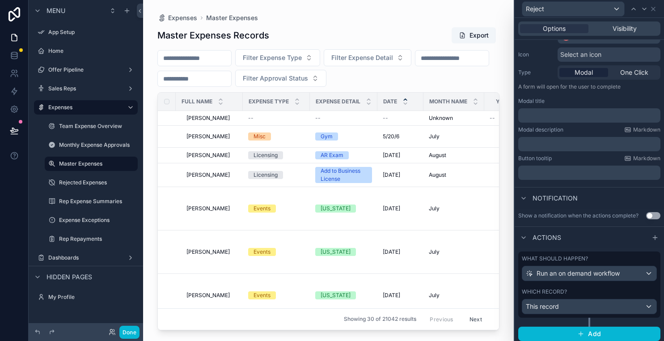
scroll to position [89, 0]
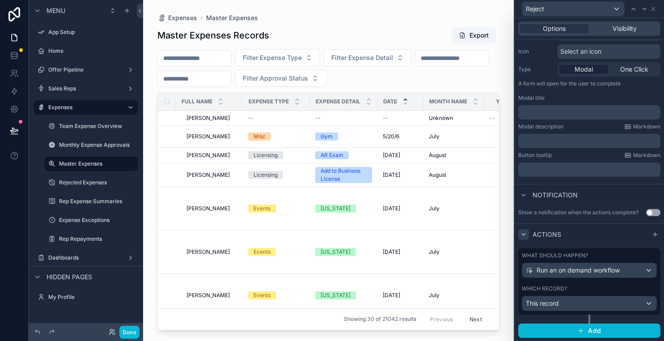
click at [524, 233] on icon at bounding box center [523, 234] width 7 height 7
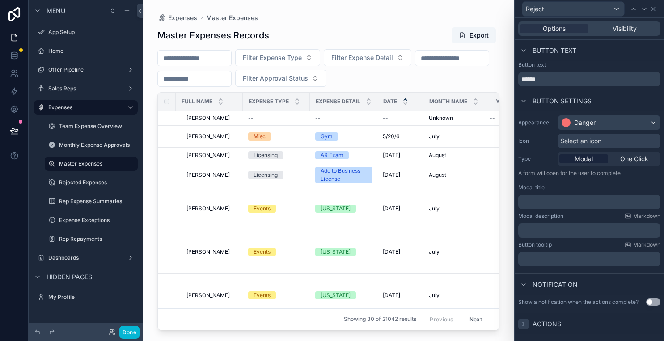
scroll to position [0, 0]
click at [631, 34] on div "Options Visibility" at bounding box center [589, 28] width 142 height 14
click at [624, 30] on span "Visibility" at bounding box center [624, 28] width 24 height 9
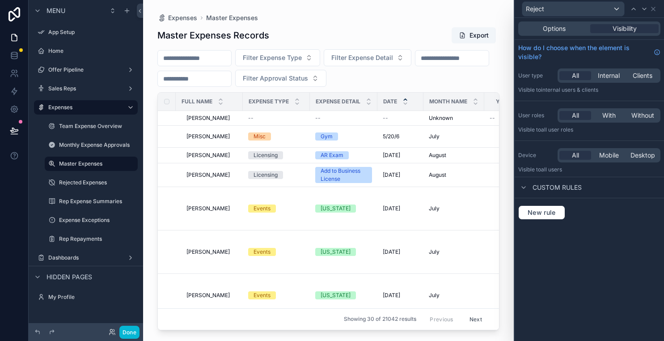
click at [535, 184] on span "Custom rules" at bounding box center [556, 187] width 49 height 9
click at [610, 13] on div "Reject" at bounding box center [573, 9] width 102 height 14
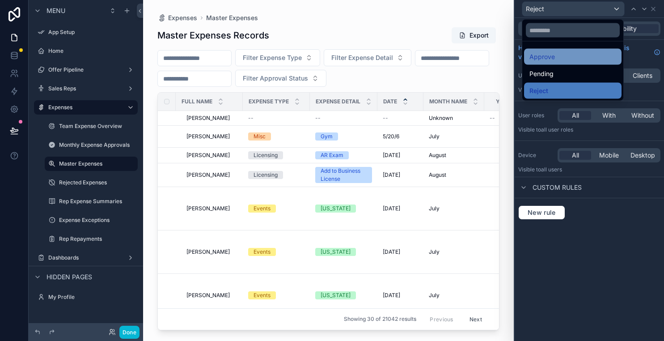
click at [577, 56] on div "Approve" at bounding box center [572, 56] width 87 height 11
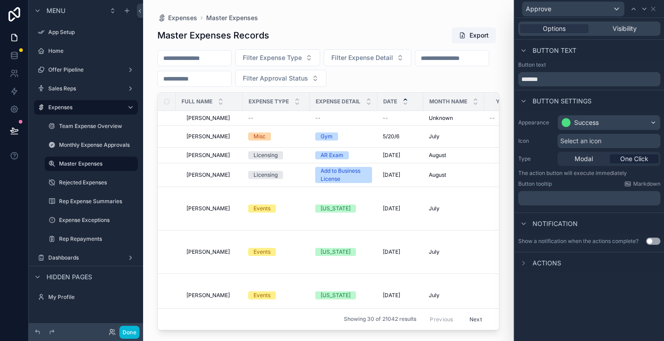
click at [626, 34] on div "Options Visibility" at bounding box center [589, 28] width 142 height 14
click at [624, 29] on span "Visibility" at bounding box center [624, 28] width 24 height 9
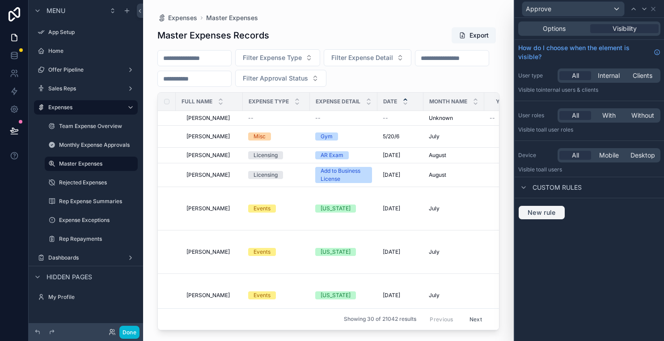
click at [556, 212] on span "New rule" at bounding box center [541, 212] width 35 height 8
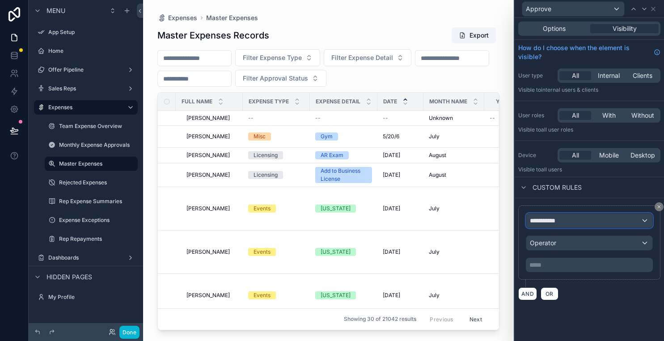
click at [568, 221] on div "**********" at bounding box center [589, 220] width 126 height 14
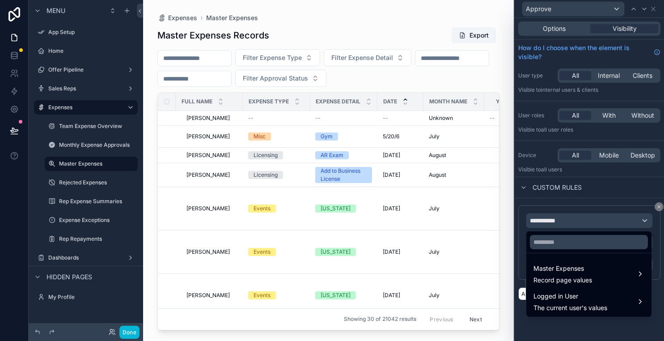
click at [657, 206] on div at bounding box center [588, 170] width 149 height 341
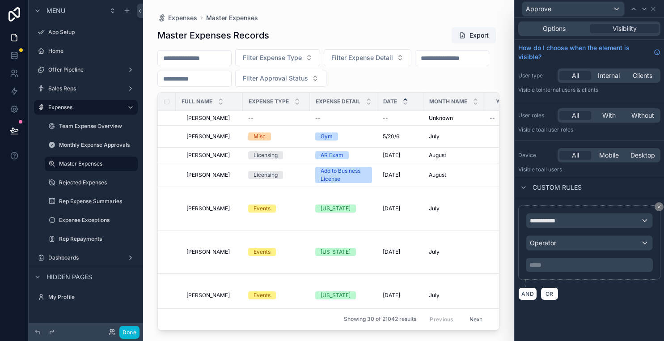
click at [657, 206] on icon at bounding box center [658, 206] width 5 height 5
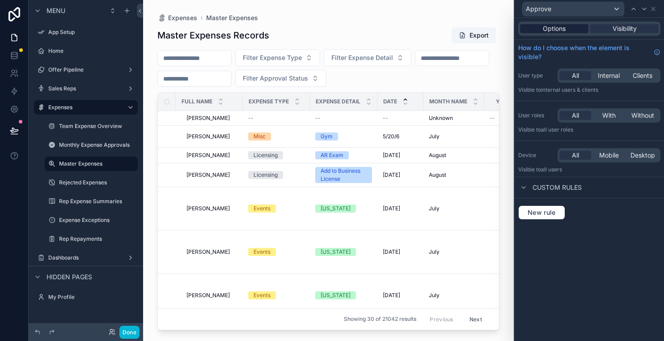
click at [554, 29] on span "Options" at bounding box center [554, 28] width 23 height 9
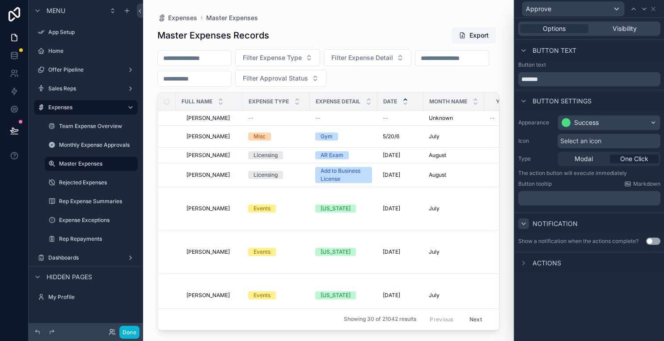
click at [524, 218] on div at bounding box center [523, 223] width 11 height 11
click at [523, 262] on icon at bounding box center [523, 262] width 7 height 7
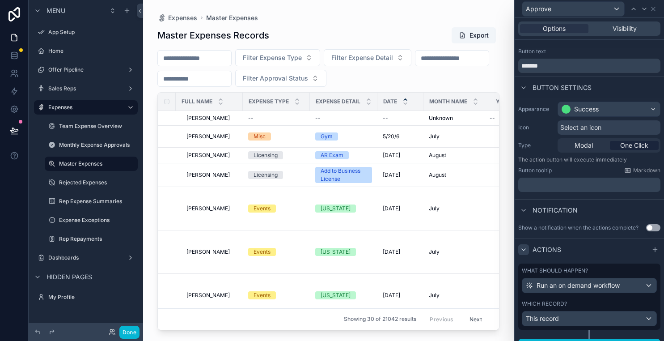
scroll to position [29, 0]
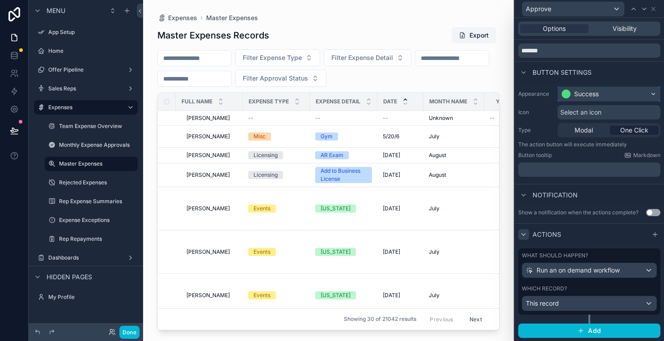
click at [595, 94] on div "Success" at bounding box center [586, 93] width 25 height 9
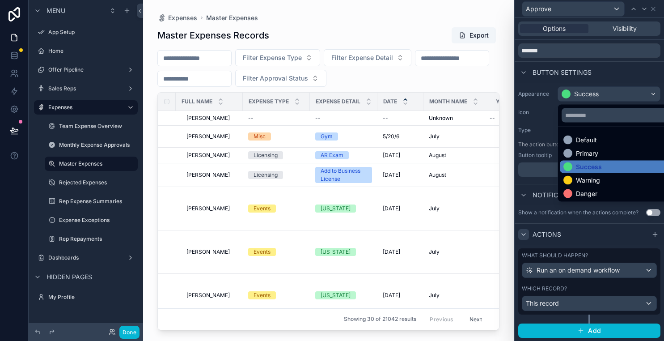
click at [622, 68] on div at bounding box center [588, 170] width 149 height 341
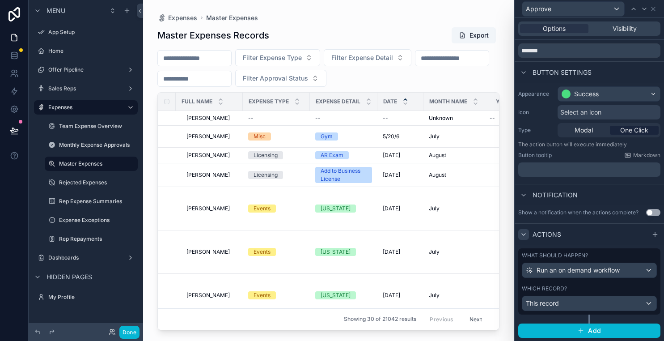
click at [601, 167] on p "﻿" at bounding box center [590, 169] width 137 height 9
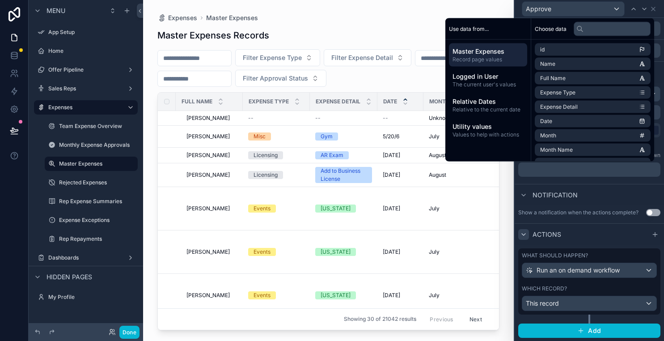
click at [586, 205] on div "Show a notification when the actions complete? Use setting" at bounding box center [588, 212] width 149 height 14
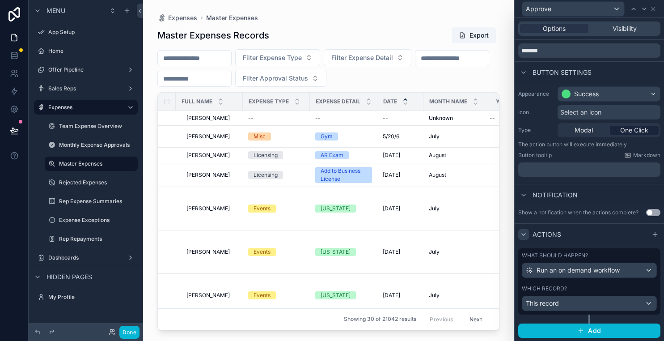
scroll to position [0, 0]
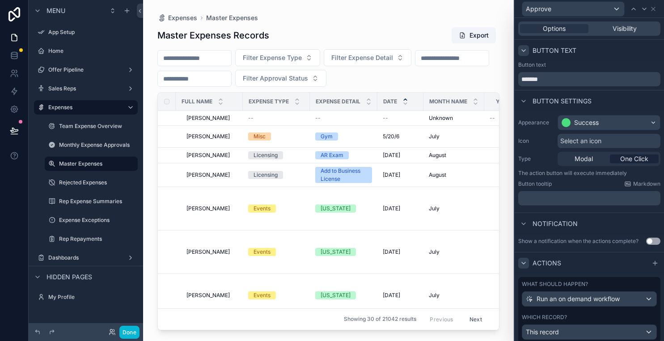
click at [526, 51] on icon at bounding box center [523, 50] width 7 height 7
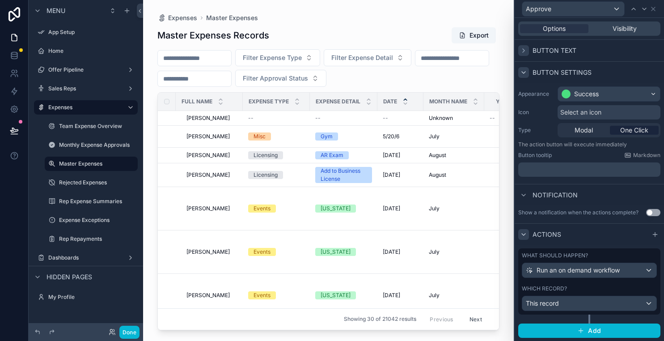
click at [525, 71] on icon at bounding box center [523, 72] width 7 height 7
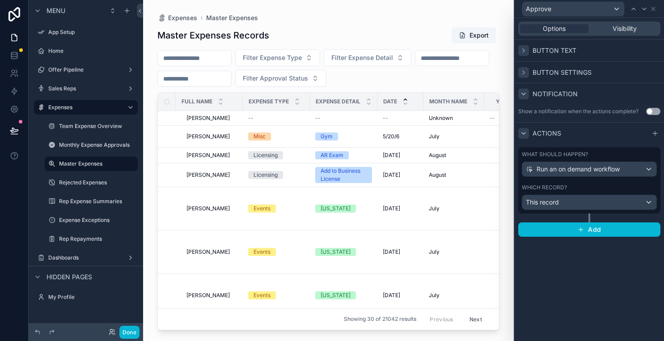
click at [526, 92] on icon at bounding box center [523, 93] width 7 height 7
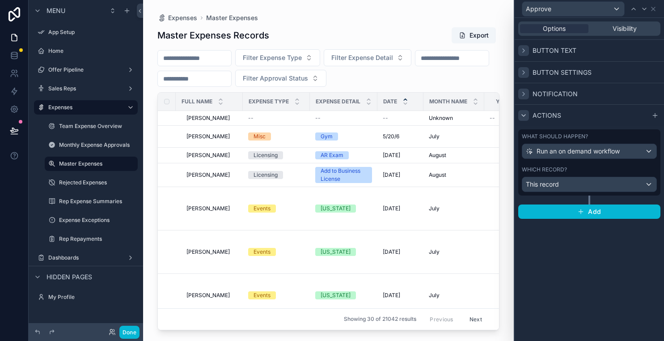
click at [526, 115] on icon at bounding box center [523, 115] width 7 height 7
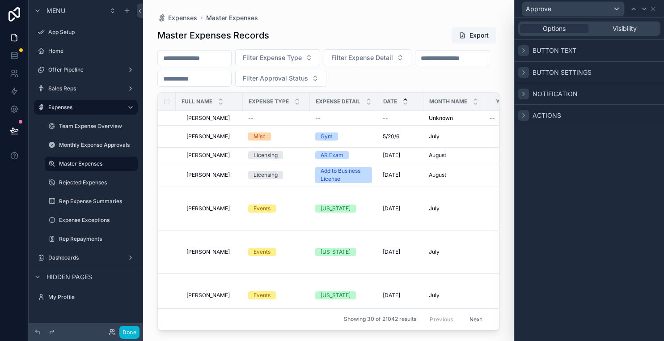
click at [656, 6] on div "Approve" at bounding box center [589, 8] width 142 height 17
click at [654, 11] on icon at bounding box center [652, 8] width 7 height 7
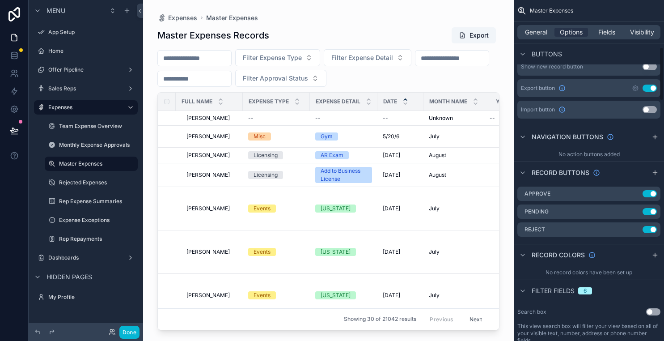
click at [396, 24] on div "Master Expenses Records Export Filter Expense Type Filter Expense Detail Filter…" at bounding box center [328, 175] width 342 height 308
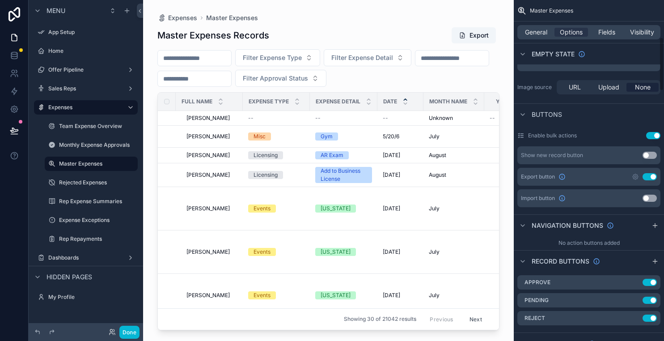
scroll to position [207, 0]
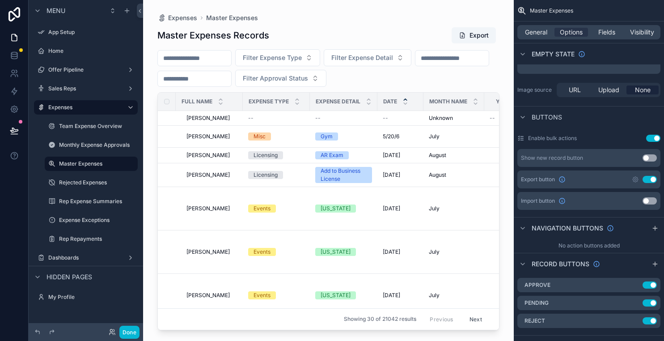
click at [656, 140] on button "Use setting" at bounding box center [653, 138] width 14 height 7
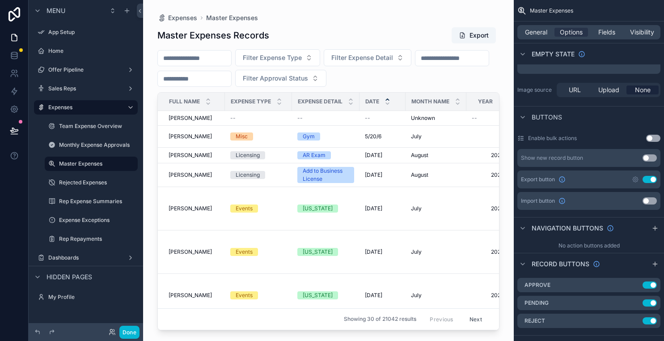
click at [654, 141] on button "Use setting" at bounding box center [653, 138] width 14 height 7
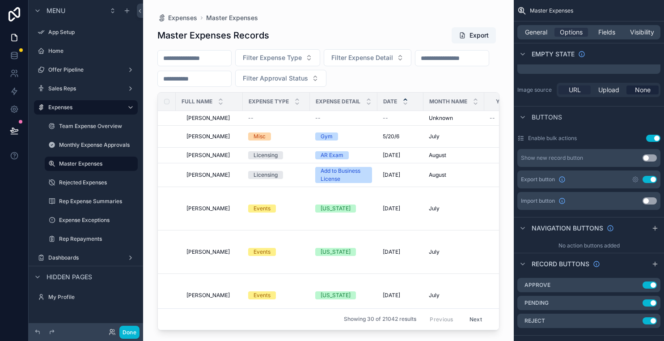
click at [574, 88] on span "URL" at bounding box center [574, 89] width 12 height 9
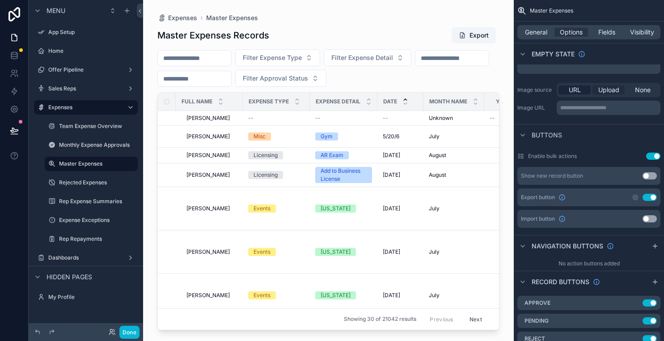
click at [603, 89] on span "Upload" at bounding box center [608, 89] width 21 height 9
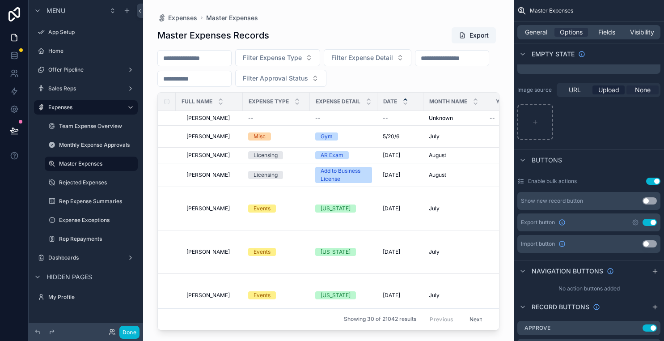
click at [635, 92] on span "None" at bounding box center [643, 89] width 16 height 9
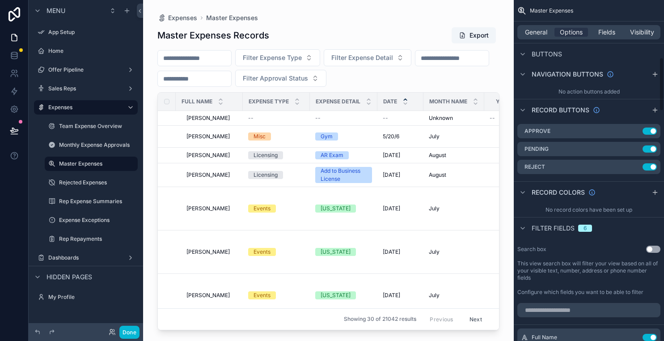
scroll to position [365, 0]
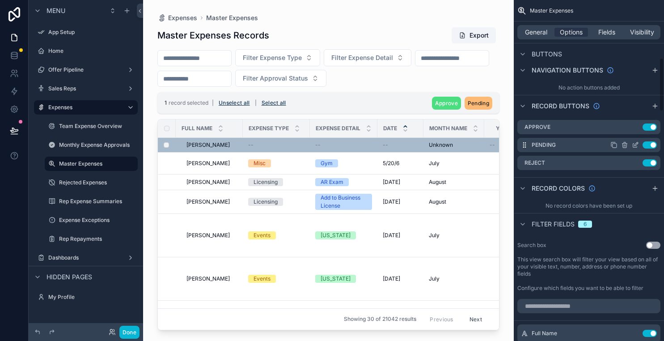
click at [648, 144] on button "Use setting" at bounding box center [649, 144] width 14 height 7
click at [648, 149] on div "Pending Use setting" at bounding box center [588, 145] width 143 height 14
click at [652, 145] on button "Use setting" at bounding box center [649, 144] width 14 height 7
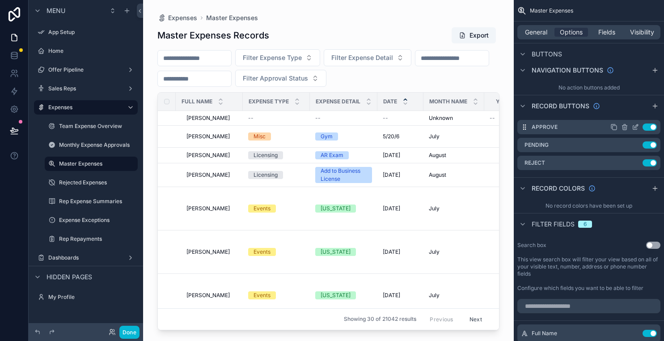
click at [584, 126] on div "Approve Use setting" at bounding box center [588, 127] width 143 height 14
click at [633, 126] on icon "scrollable content" at bounding box center [634, 126] width 7 height 7
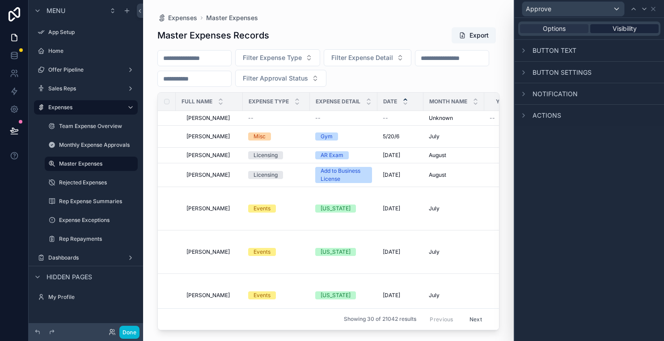
click at [627, 25] on span "Visibility" at bounding box center [624, 28] width 24 height 9
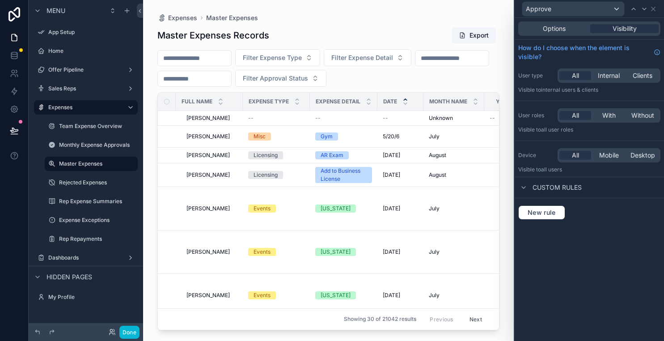
click at [534, 189] on span "Custom rules" at bounding box center [556, 187] width 49 height 9
click at [533, 189] on span "Custom rules" at bounding box center [556, 187] width 49 height 9
click at [543, 211] on span "New rule" at bounding box center [541, 212] width 35 height 8
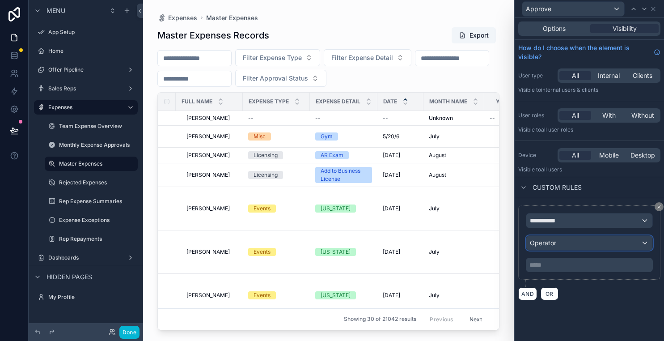
click at [568, 245] on div "Operator" at bounding box center [589, 243] width 126 height 14
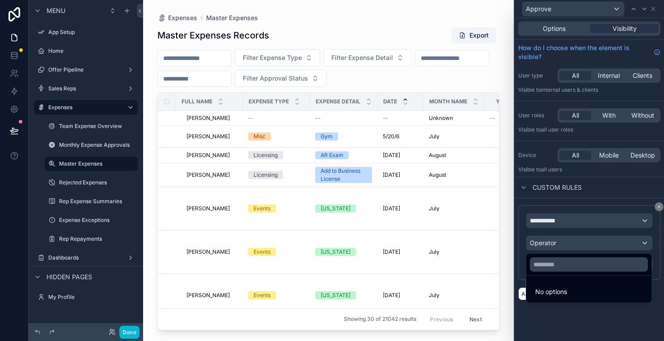
click at [661, 206] on div at bounding box center [588, 170] width 149 height 341
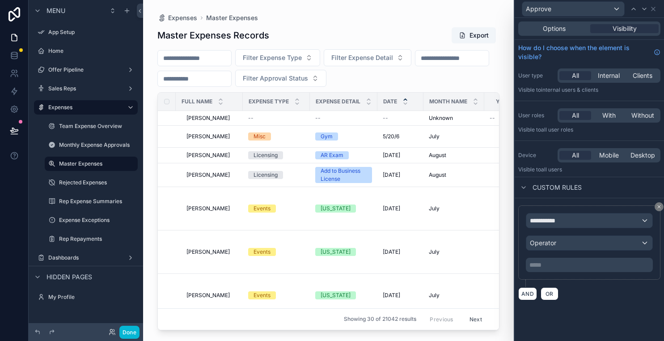
click at [620, 282] on div "**********" at bounding box center [589, 245] width 142 height 81
click at [556, 36] on div "Options Visibility" at bounding box center [588, 28] width 149 height 21
click at [559, 34] on div "Options Visibility" at bounding box center [589, 28] width 142 height 14
click at [568, 28] on div "Options" at bounding box center [554, 28] width 68 height 9
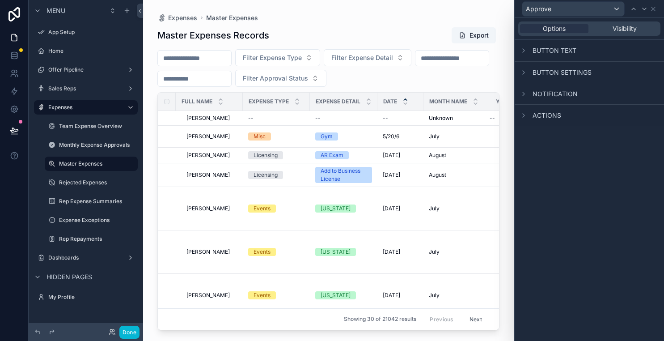
click at [528, 45] on div "Button text" at bounding box center [588, 50] width 149 height 21
click at [526, 47] on icon at bounding box center [523, 50] width 7 height 7
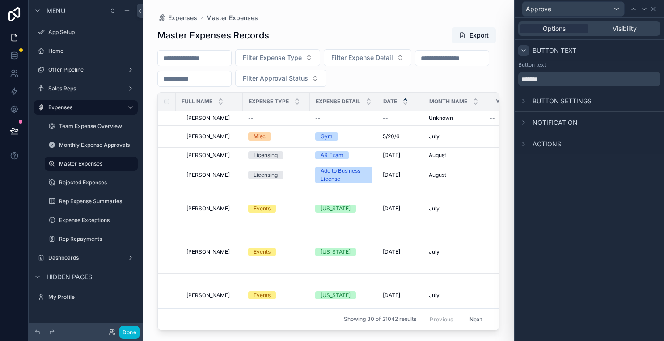
click at [530, 100] on div "Button settings" at bounding box center [554, 101] width 73 height 11
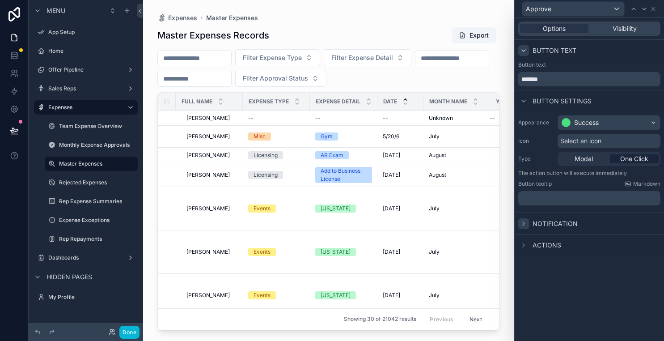
click at [526, 222] on icon at bounding box center [523, 223] width 7 height 7
click at [523, 261] on icon at bounding box center [523, 263] width 2 height 4
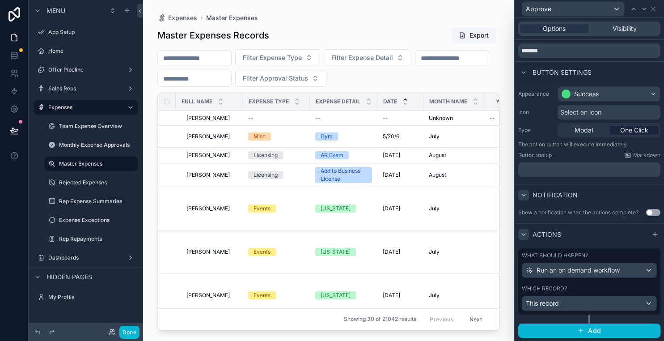
scroll to position [29, 0]
click at [656, 9] on icon at bounding box center [652, 8] width 7 height 7
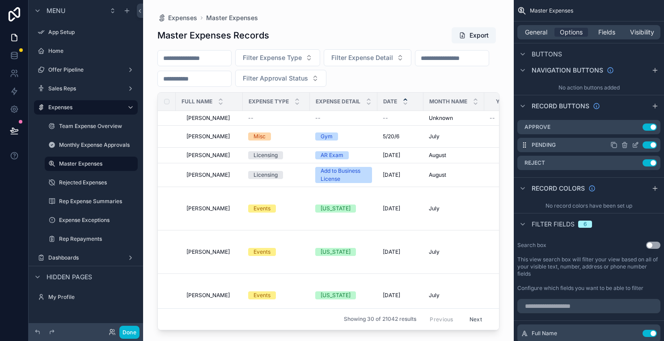
click at [633, 146] on icon "scrollable content" at bounding box center [634, 144] width 7 height 7
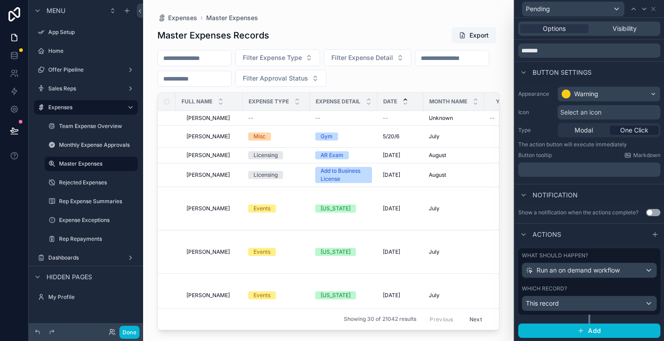
scroll to position [0, 0]
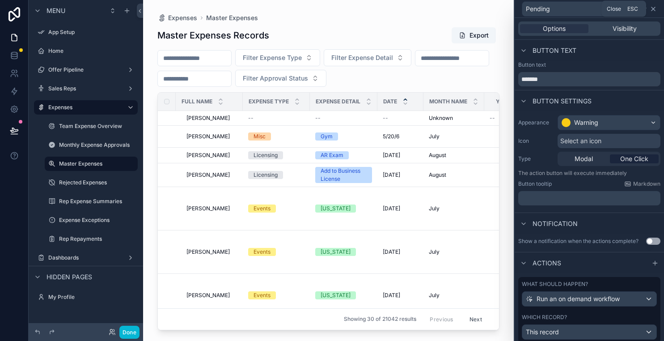
click at [652, 9] on icon at bounding box center [653, 9] width 4 height 4
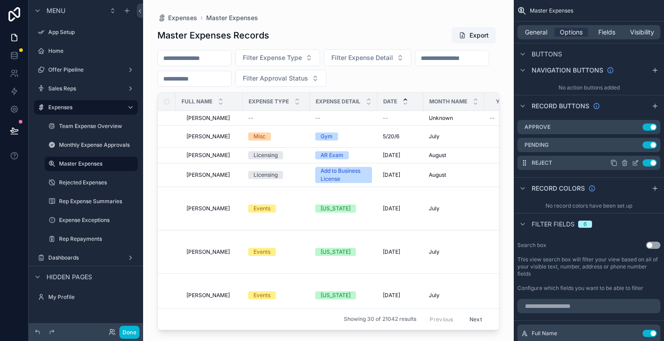
click at [631, 160] on icon "scrollable content" at bounding box center [634, 162] width 7 height 7
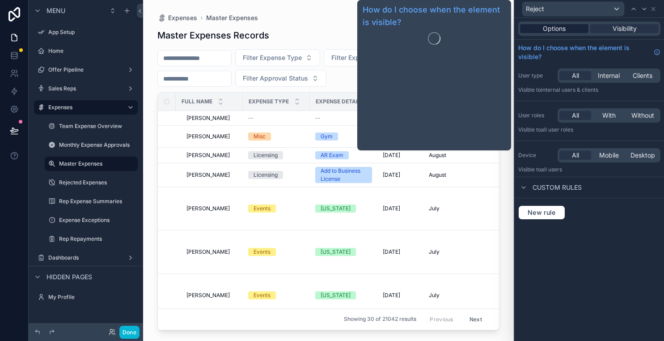
click at [544, 32] on span "Options" at bounding box center [554, 28] width 23 height 9
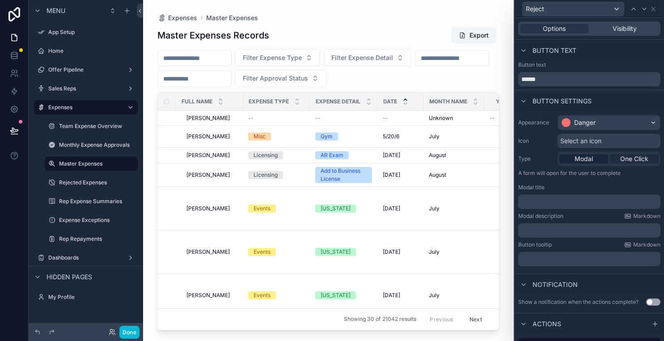
click at [642, 159] on span "One Click" at bounding box center [634, 158] width 28 height 9
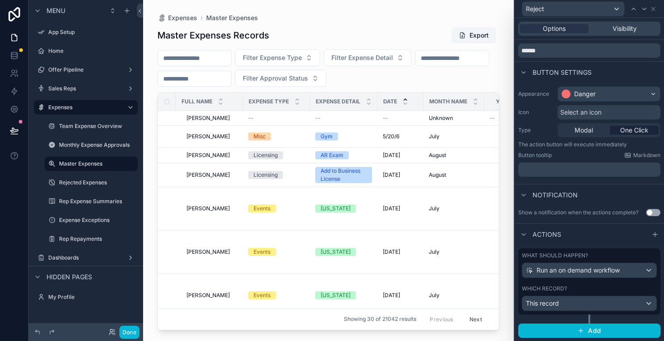
scroll to position [14, 0]
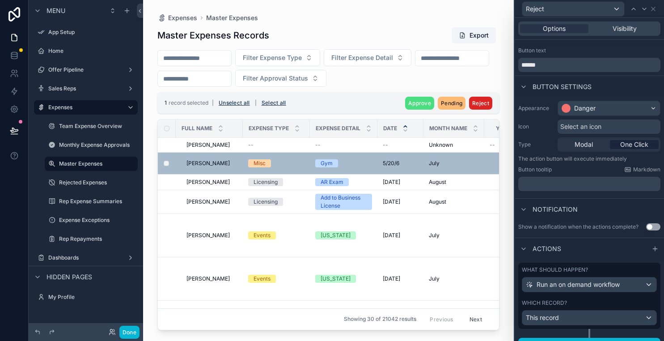
click at [485, 103] on span "Reject" at bounding box center [480, 103] width 17 height 7
click at [502, 86] on icon "scrollable content" at bounding box center [503, 86] width 4 height 4
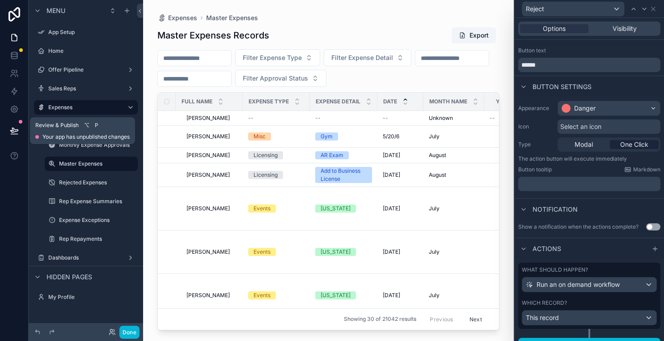
click at [21, 129] on button at bounding box center [14, 130] width 20 height 25
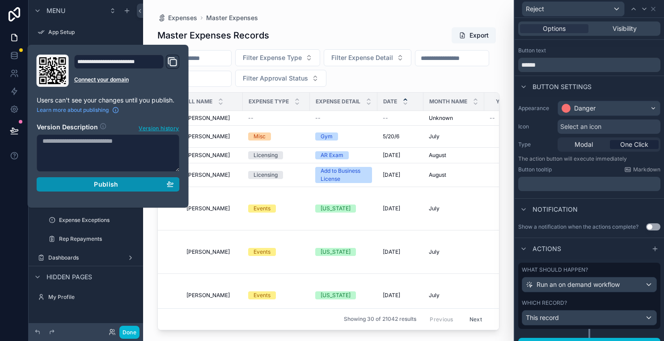
click at [113, 181] on span "Publish" at bounding box center [106, 184] width 24 height 8
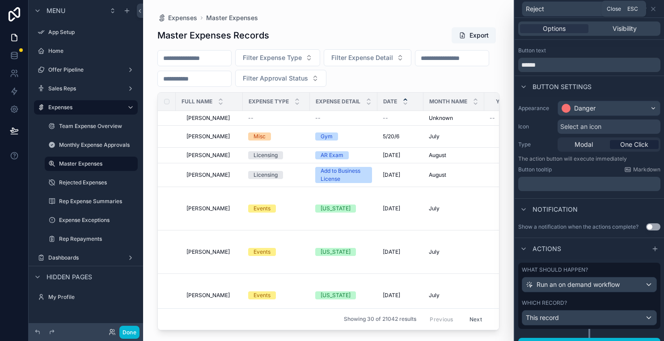
click at [654, 10] on icon at bounding box center [652, 8] width 7 height 7
